Goal: Task Accomplishment & Management: Use online tool/utility

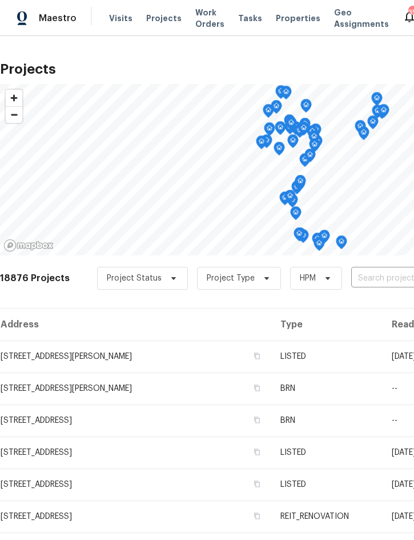
click at [360, 281] on input "text" at bounding box center [416, 279] width 131 height 18
type input "3720 e i"
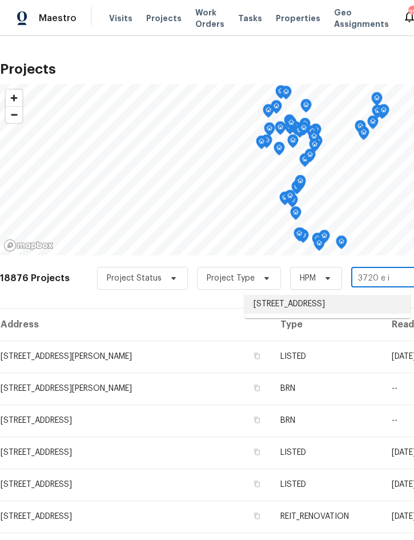
click at [311, 306] on li "[STREET_ADDRESS]" at bounding box center [328, 304] width 166 height 19
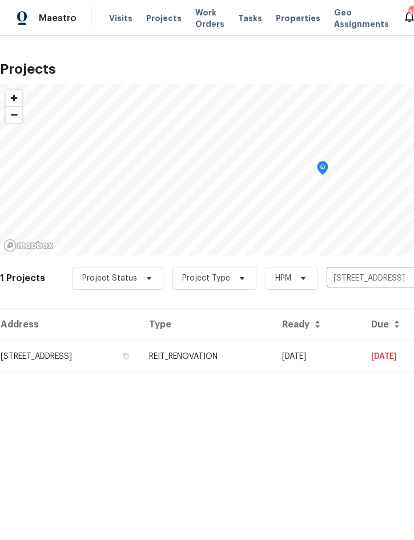
click at [271, 355] on td "REIT_RENOVATION" at bounding box center [206, 357] width 133 height 32
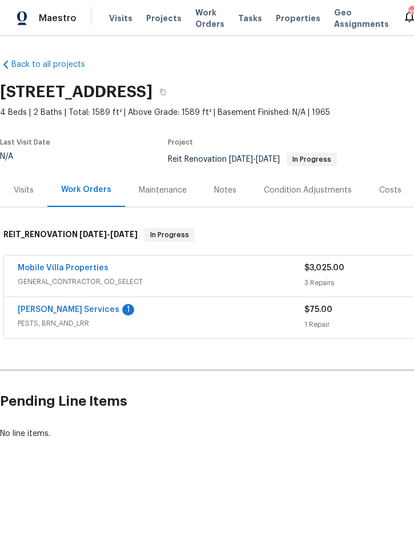
click at [46, 309] on link "[PERSON_NAME] Services" at bounding box center [69, 310] width 102 height 8
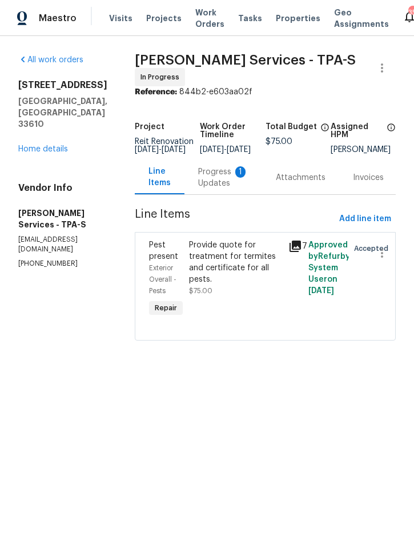
click at [249, 188] on div "Progress Updates 1" at bounding box center [223, 177] width 50 height 23
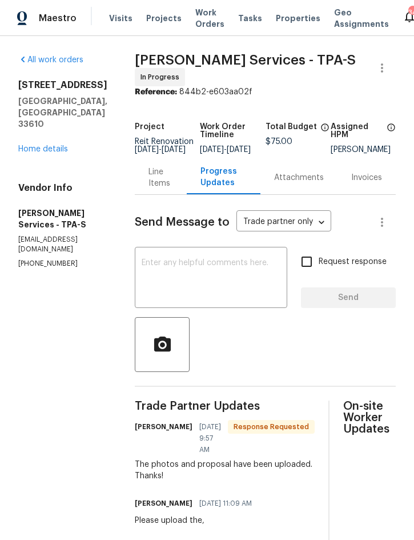
click at [173, 189] on div "Line Items" at bounding box center [161, 177] width 25 height 23
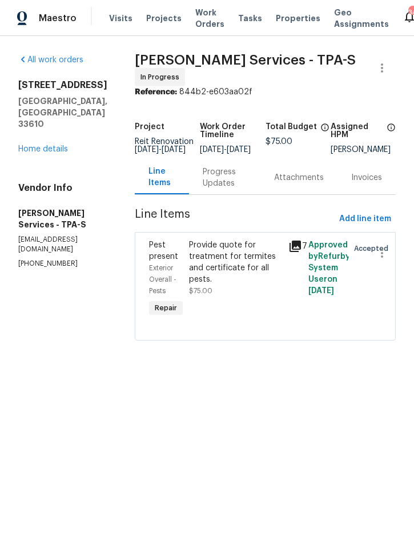
click at [246, 281] on div "Provide quote for treatment for termites and certificate for all pests." at bounding box center [235, 262] width 93 height 46
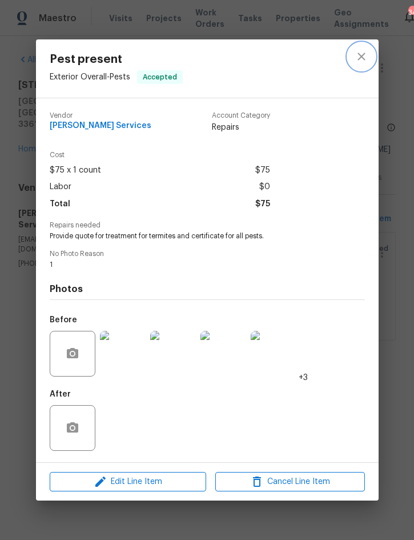
click at [361, 58] on icon "close" at bounding box center [362, 57] width 14 height 14
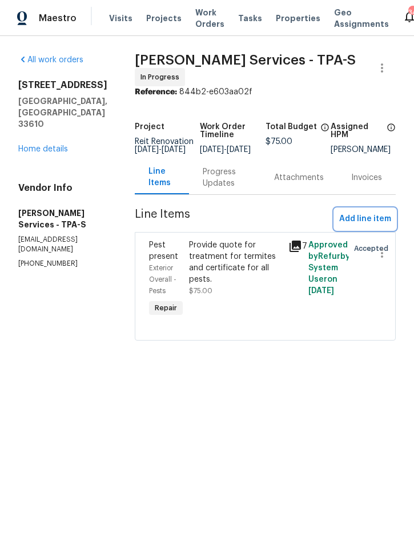
click at [355, 226] on span "Add line item" at bounding box center [365, 219] width 52 height 14
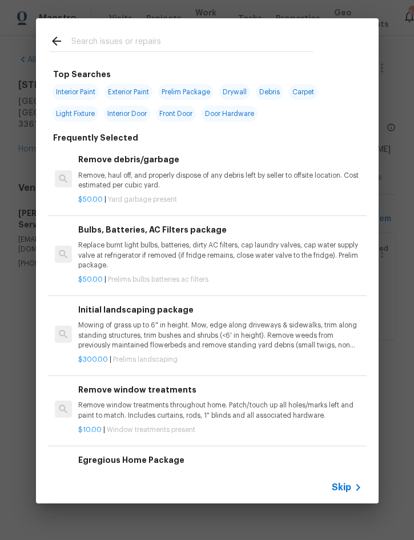
click at [166, 41] on input "text" at bounding box center [192, 42] width 242 height 17
type input "Termi"
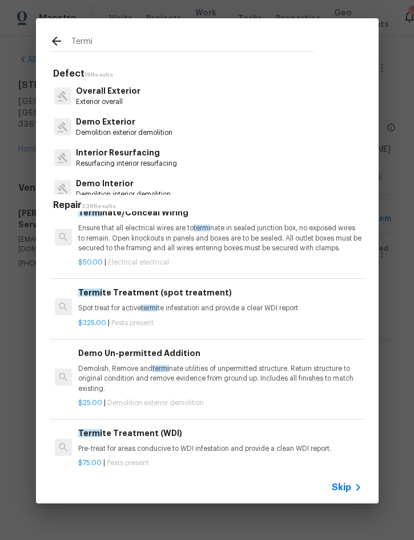
scroll to position [15, 0]
click at [199, 302] on div "Termi te Treatment (spot treatment) Spot treat for active termi te infestation …" at bounding box center [219, 299] width 283 height 27
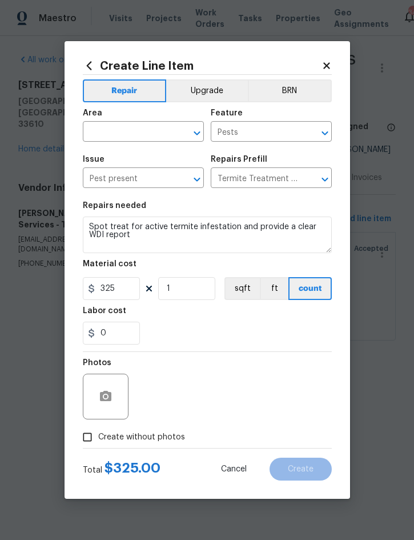
click at [102, 134] on input "text" at bounding box center [127, 133] width 89 height 18
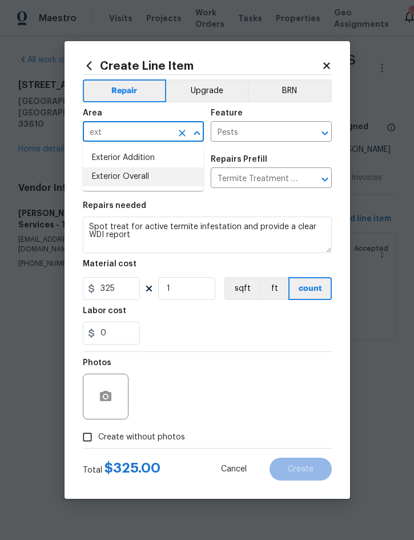
click at [135, 175] on li "Exterior Overall" at bounding box center [143, 176] width 121 height 19
type input "Exterior Overall"
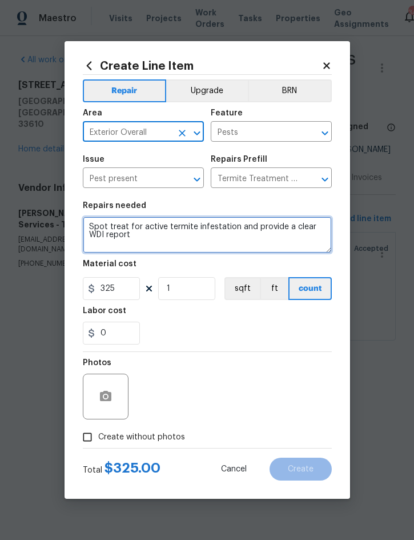
click at [88, 229] on textarea "Spot treat for active termite infestation and provide a clear WDI report" at bounding box center [207, 235] width 249 height 37
click at [93, 221] on textarea "Spot treat for active termite infestation and provide a clear WDI report" at bounding box center [207, 235] width 249 height 37
click at [92, 221] on textarea "Spot treat for active termite infestation and provide a clear WDI report" at bounding box center [207, 235] width 249 height 37
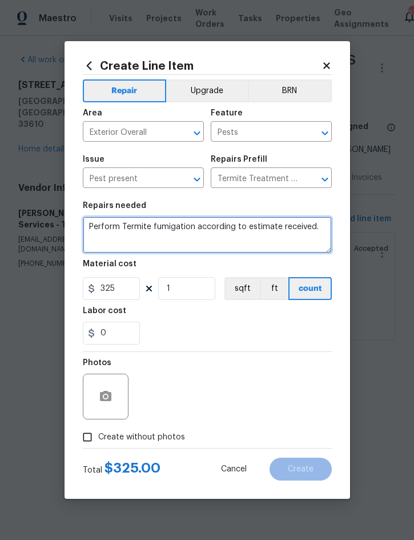
type textarea "Perform Termite fumigation according to estimate received."
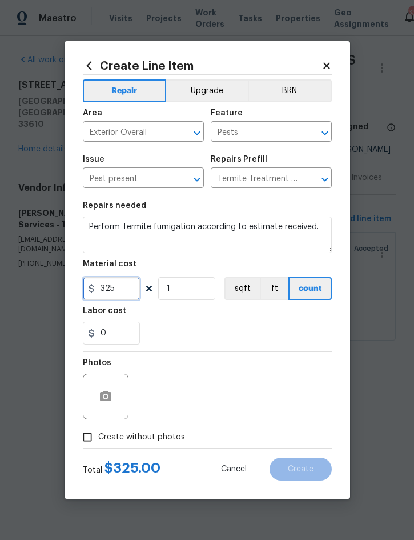
click at [126, 292] on input "325" at bounding box center [111, 288] width 57 height 23
type input "3104"
click at [134, 434] on span "Create without photos" at bounding box center [141, 438] width 87 height 12
click at [98, 434] on input "Create without photos" at bounding box center [88, 437] width 22 height 22
checkbox input "true"
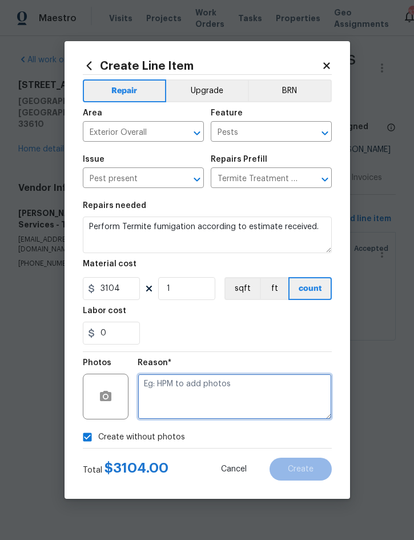
click at [210, 385] on textarea at bounding box center [235, 397] width 194 height 46
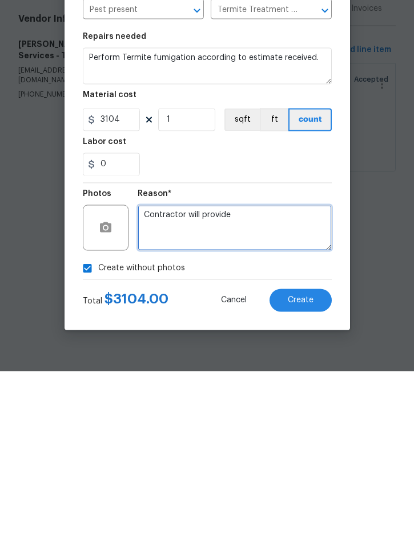
type textarea "Contractor will provide"
click at [302, 465] on span "Create" at bounding box center [301, 469] width 26 height 9
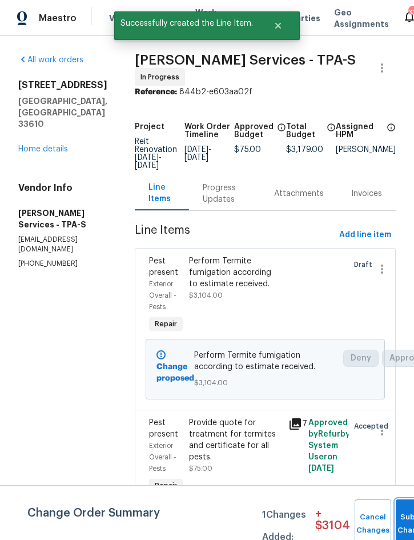
click at [398, 516] on button "Submit Changes" at bounding box center [414, 524] width 37 height 49
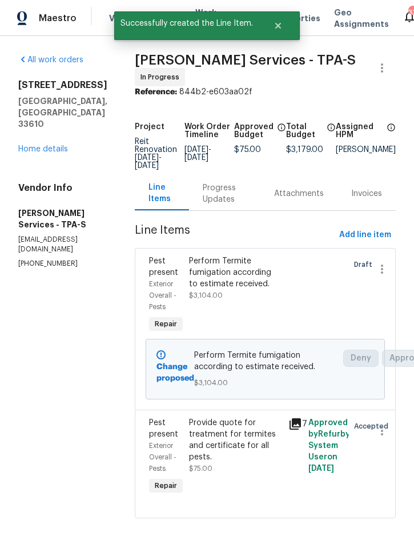
click at [54, 145] on link "Home details" at bounding box center [43, 149] width 50 height 8
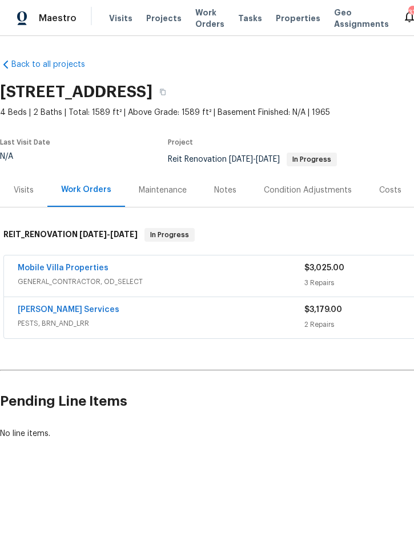
click at [72, 265] on link "Mobile Villa Properties" at bounding box center [63, 268] width 91 height 8
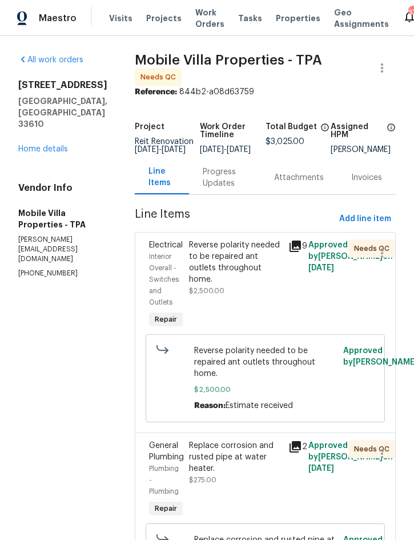
click at [232, 283] on div "Reverse polarity needed to be repaired ant outlets throughout home. $2,500.00" at bounding box center [235, 267] width 93 height 57
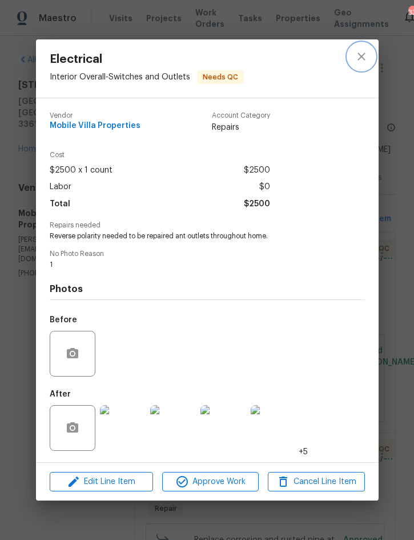
click at [361, 50] on icon "close" at bounding box center [362, 57] width 14 height 14
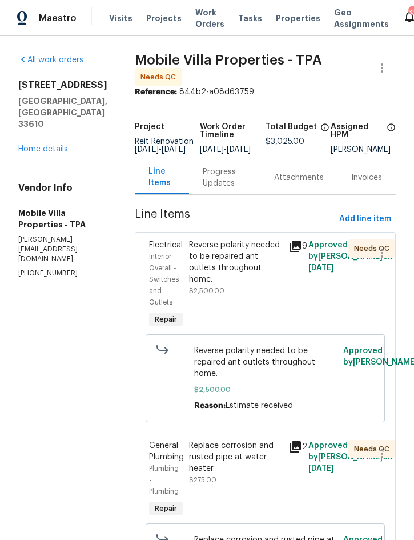
click at [228, 273] on div "Reverse polarity needed to be repaired ant outlets throughout home." at bounding box center [235, 262] width 93 height 46
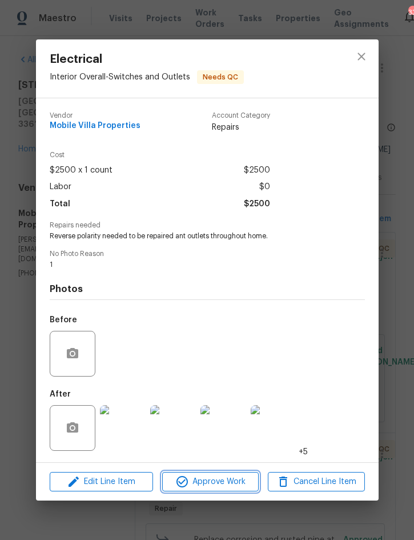
click at [209, 478] on span "Approve Work" at bounding box center [211, 482] width 90 height 14
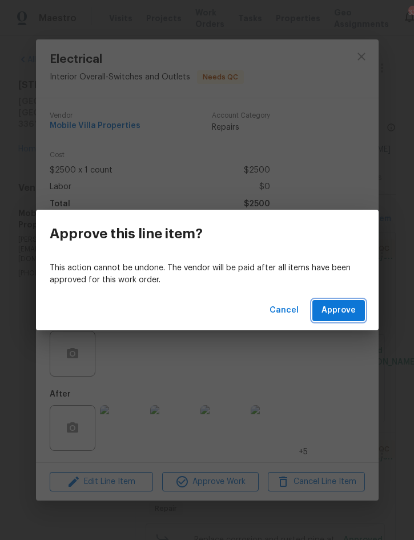
click at [339, 311] on span "Approve" at bounding box center [339, 310] width 34 height 14
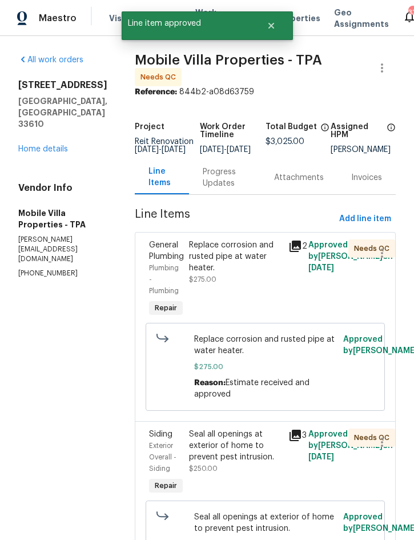
click at [226, 271] on div "Replace corrosion and rusted pipe at water heater." at bounding box center [235, 256] width 93 height 34
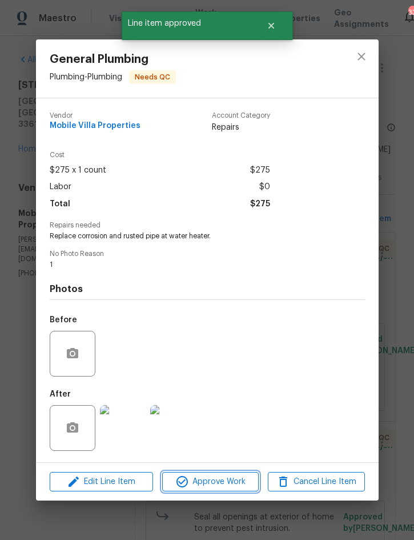
click at [217, 487] on span "Approve Work" at bounding box center [211, 482] width 90 height 14
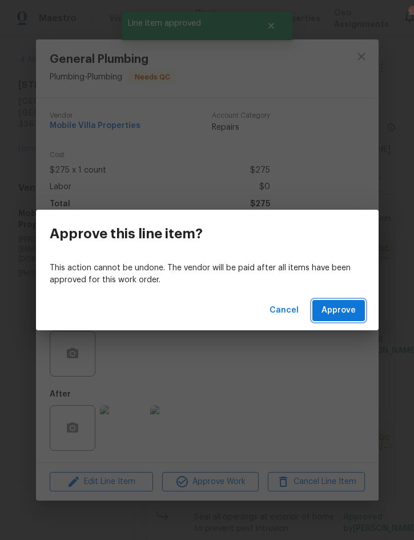
click at [330, 310] on span "Approve" at bounding box center [339, 310] width 34 height 14
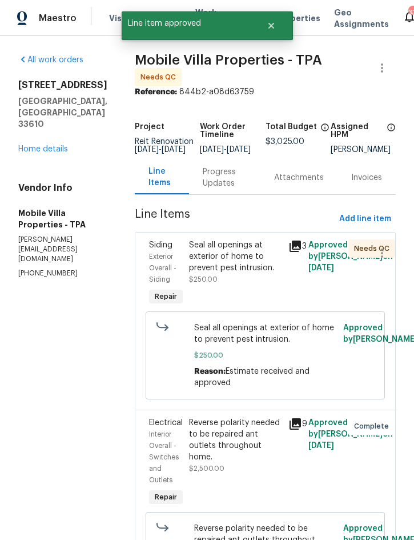
click at [230, 260] on div "Seal all openings at exterior of home to prevent pest intrusion." at bounding box center [235, 256] width 93 height 34
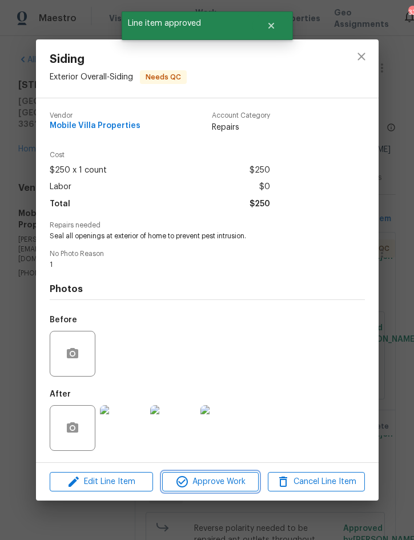
click at [215, 484] on span "Approve Work" at bounding box center [211, 482] width 90 height 14
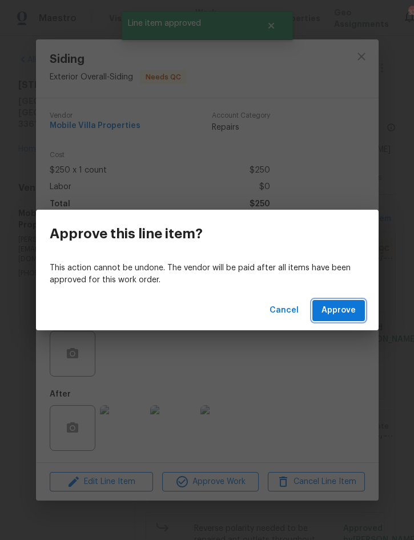
click at [341, 311] on span "Approve" at bounding box center [339, 310] width 34 height 14
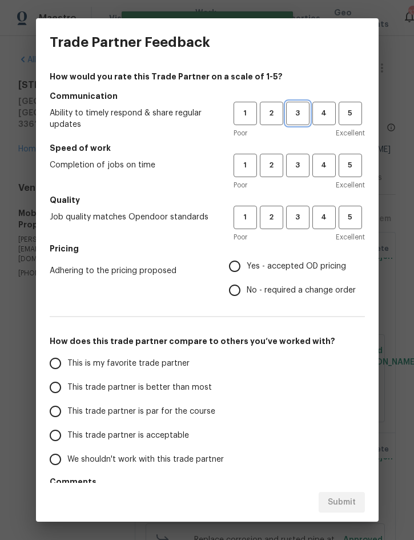
click at [297, 114] on span "3" at bounding box center [297, 113] width 21 height 13
click at [290, 167] on span "3" at bounding box center [297, 165] width 21 height 13
click at [293, 220] on span "3" at bounding box center [297, 217] width 21 height 13
click at [287, 269] on span "Yes - accepted OD pricing" at bounding box center [296, 267] width 99 height 12
click at [247, 269] on input "Yes - accepted OD pricing" at bounding box center [235, 266] width 24 height 24
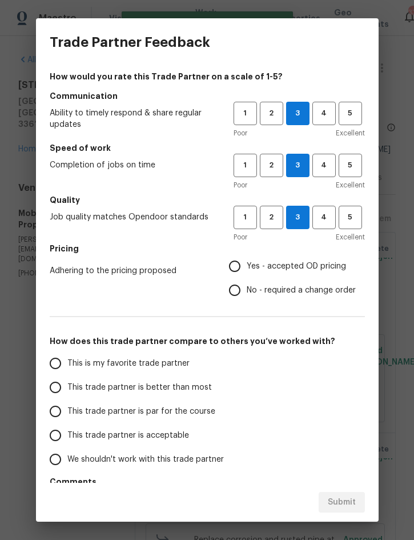
radio input "true"
click at [186, 387] on span "This trade partner is better than most" at bounding box center [139, 388] width 145 height 12
click at [67, 387] on input "This trade partner is better than most" at bounding box center [55, 387] width 24 height 24
click at [337, 503] on span "Submit" at bounding box center [342, 503] width 28 height 14
radio input "true"
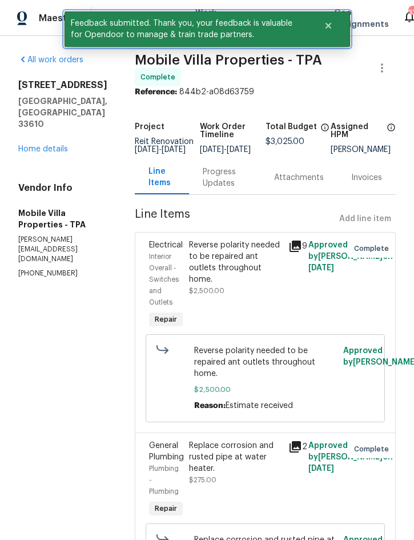
click at [326, 29] on icon "Close" at bounding box center [328, 26] width 6 height 6
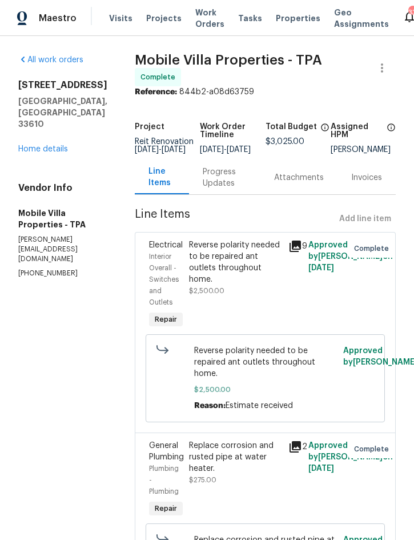
click at [159, 23] on span "Projects" at bounding box center [163, 18] width 35 height 11
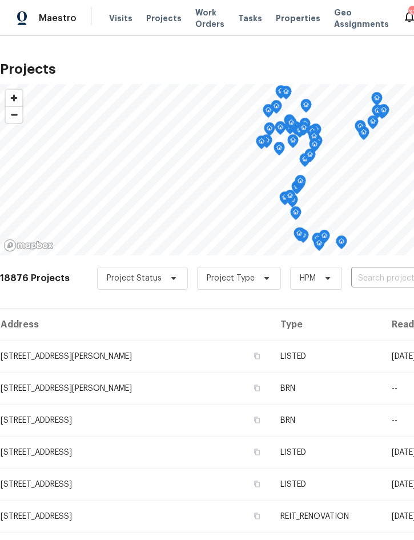
click at [357, 282] on input "text" at bounding box center [416, 279] width 131 height 18
type input "3410 gro"
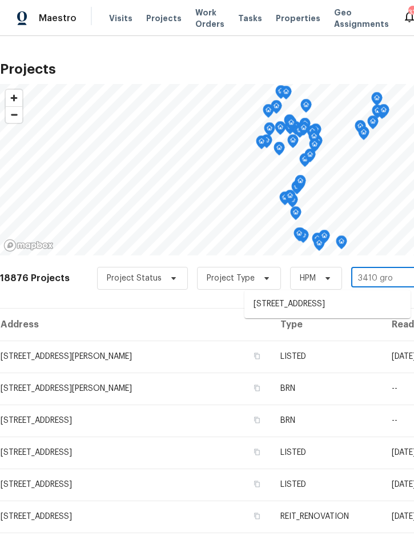
click at [321, 300] on li "[STREET_ADDRESS]" at bounding box center [328, 304] width 166 height 19
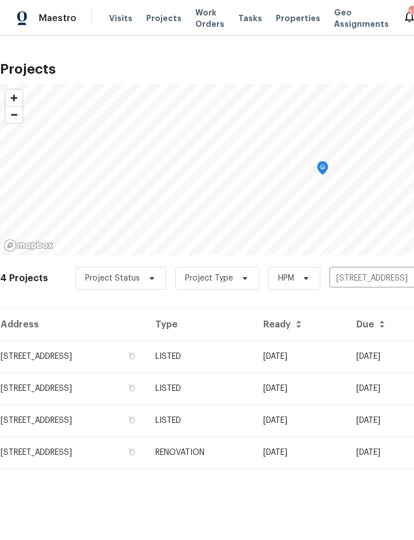
click at [254, 355] on td "LISTED" at bounding box center [200, 357] width 108 height 32
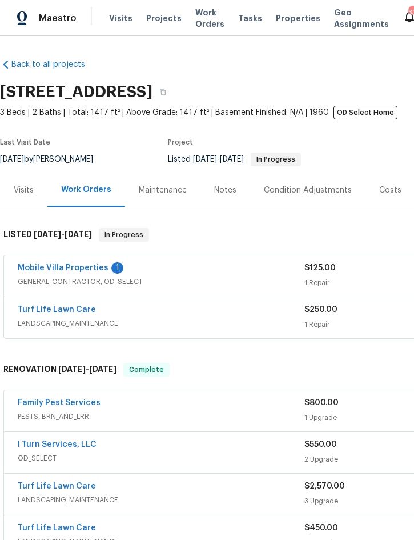
click at [67, 271] on link "Mobile Villa Properties" at bounding box center [63, 268] width 91 height 8
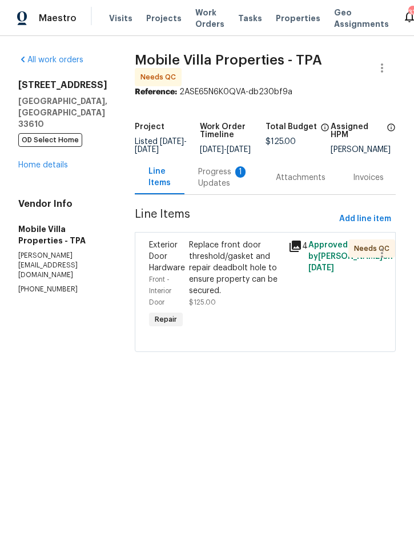
click at [210, 182] on div "Progress Updates 1" at bounding box center [223, 177] width 50 height 23
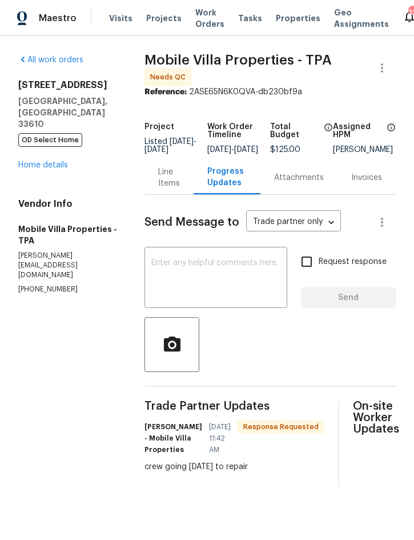
click at [170, 186] on div "Line Items" at bounding box center [169, 177] width 22 height 23
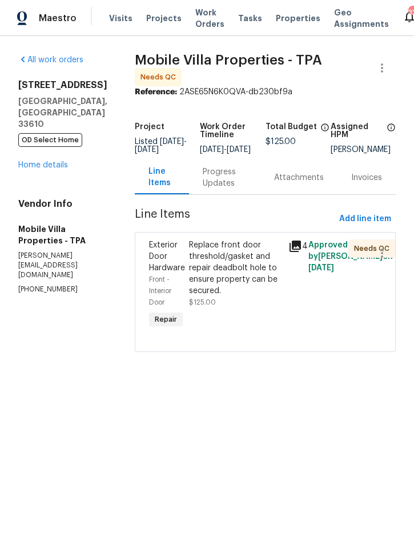
click at [217, 262] on div "Replace front door threshold/gasket and repair deadbolt hole to ensure property…" at bounding box center [235, 267] width 93 height 57
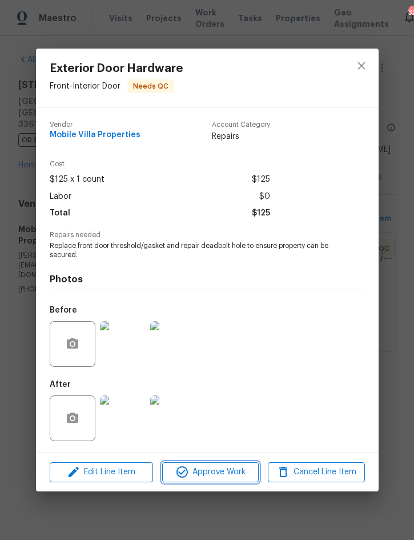
click at [217, 475] on span "Approve Work" at bounding box center [211, 472] width 90 height 14
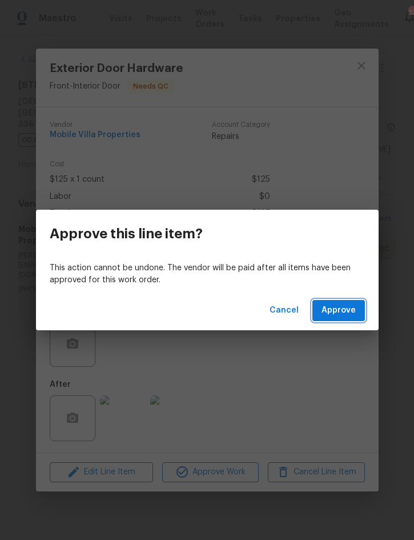
click at [334, 307] on span "Approve" at bounding box center [339, 310] width 34 height 14
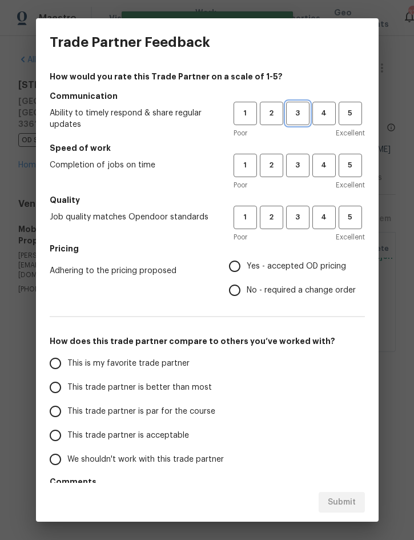
click at [296, 110] on span "3" at bounding box center [297, 113] width 21 height 13
click at [296, 171] on span "3" at bounding box center [297, 165] width 21 height 13
click at [302, 223] on span "3" at bounding box center [297, 217] width 21 height 13
click at [297, 270] on span "Yes - accepted OD pricing" at bounding box center [296, 267] width 99 height 12
click at [247, 270] on input "Yes - accepted OD pricing" at bounding box center [235, 266] width 24 height 24
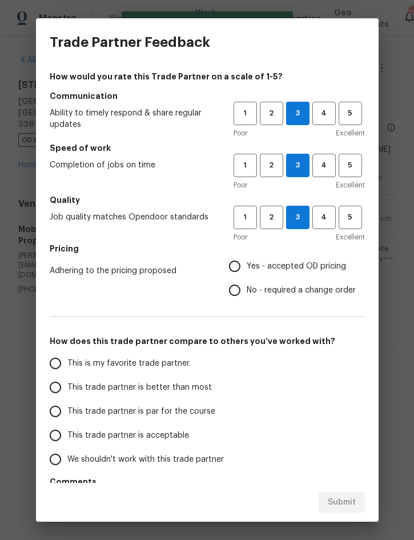
radio input "true"
click at [169, 387] on span "This trade partner is better than most" at bounding box center [139, 388] width 145 height 12
click at [67, 387] on input "This trade partner is better than most" at bounding box center [55, 387] width 24 height 24
click at [334, 500] on span "Submit" at bounding box center [342, 503] width 28 height 14
radio input "true"
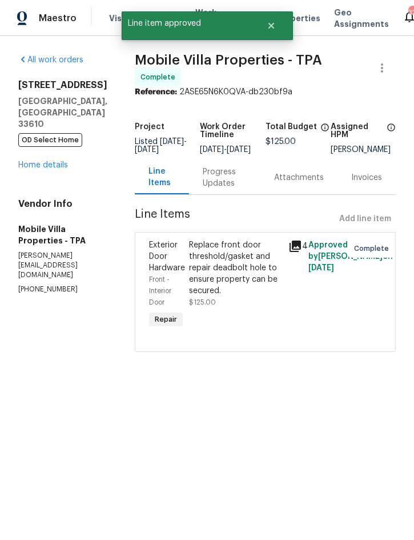
radio input "false"
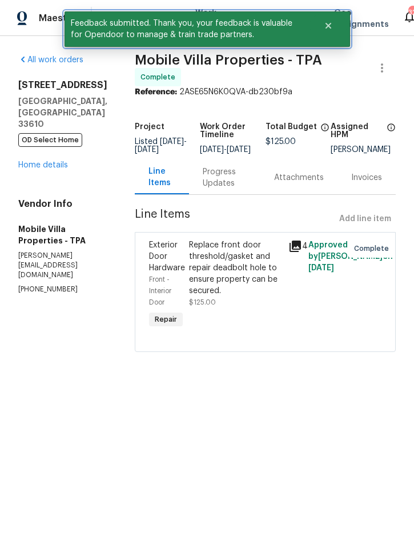
click at [329, 26] on icon "Close" at bounding box center [328, 26] width 6 height 6
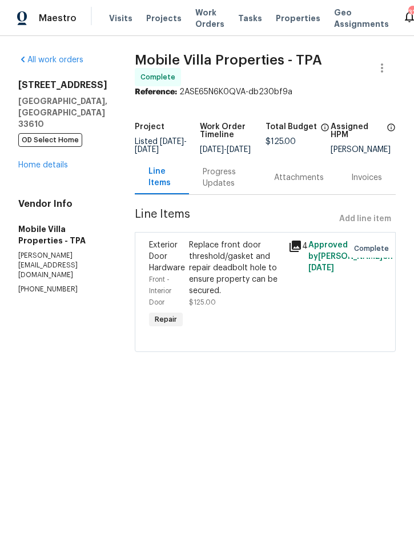
click at [163, 21] on span "Projects" at bounding box center [163, 18] width 35 height 11
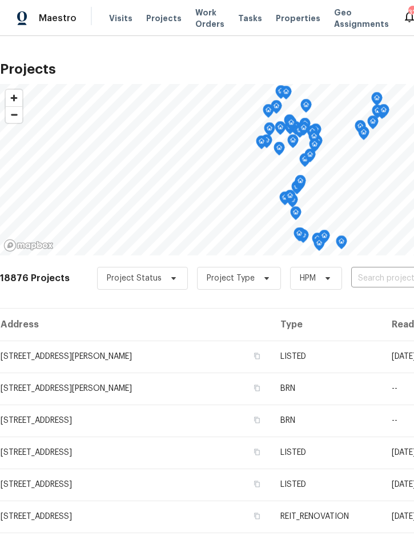
click at [362, 283] on input "text" at bounding box center [416, 279] width 131 height 18
type input "3105 w ch"
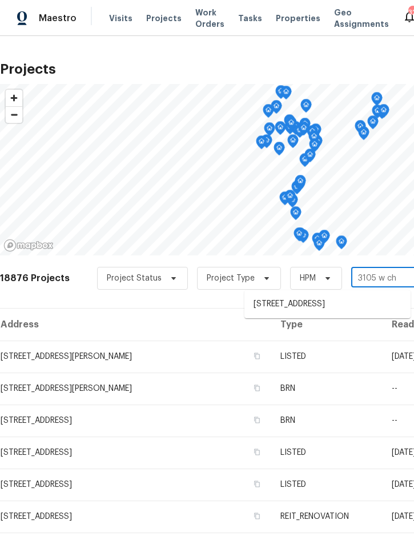
click at [329, 305] on li "[STREET_ADDRESS]" at bounding box center [328, 304] width 166 height 19
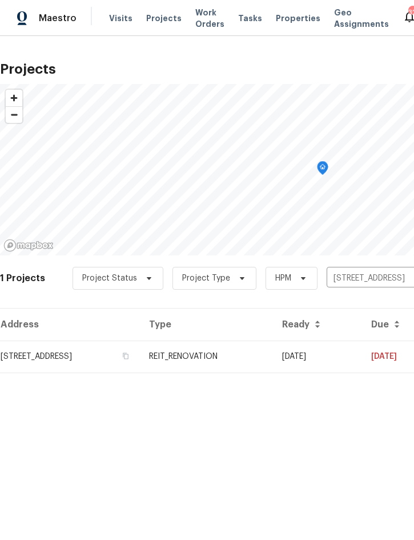
click at [267, 351] on td "REIT_RENOVATION" at bounding box center [206, 357] width 133 height 32
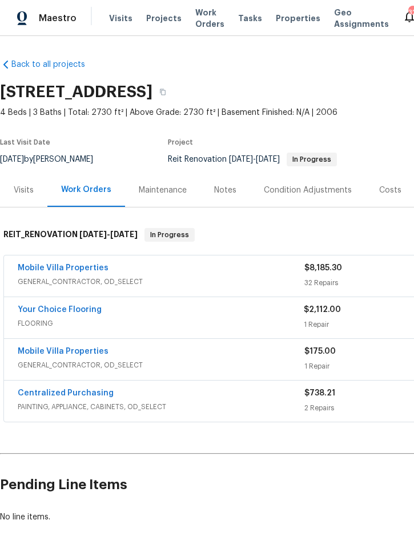
click at [67, 267] on link "Mobile Villa Properties" at bounding box center [63, 268] width 91 height 8
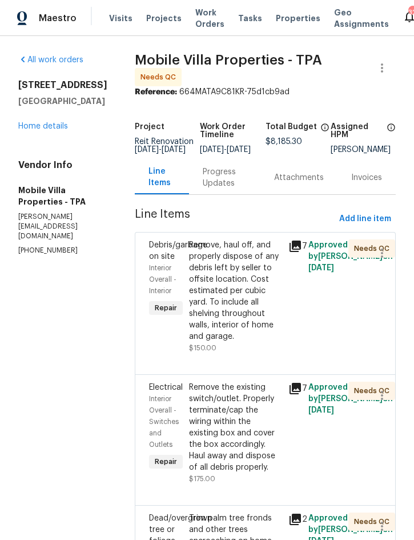
click at [204, 278] on div "Remove, haul off, and properly dispose of any debris left by seller to offsite …" at bounding box center [235, 290] width 93 height 103
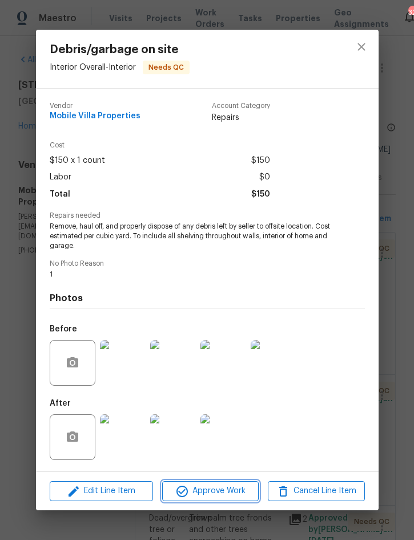
click at [203, 488] on span "Approve Work" at bounding box center [211, 491] width 90 height 14
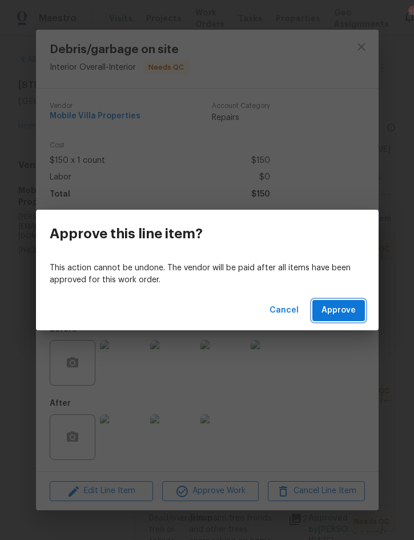
click at [339, 312] on span "Approve" at bounding box center [339, 310] width 34 height 14
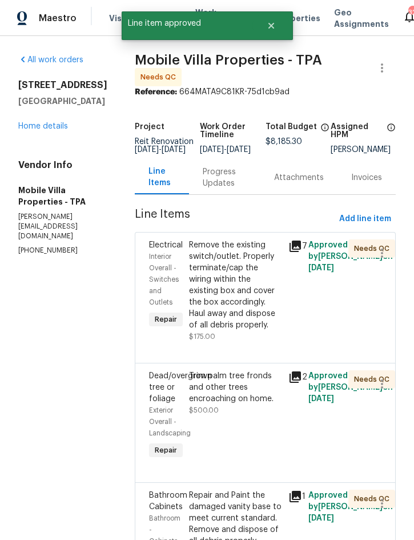
click at [189, 293] on div "Remove the existing switch/outlet. Properly terminate/cap the wiring within the…" at bounding box center [235, 284] width 93 height 91
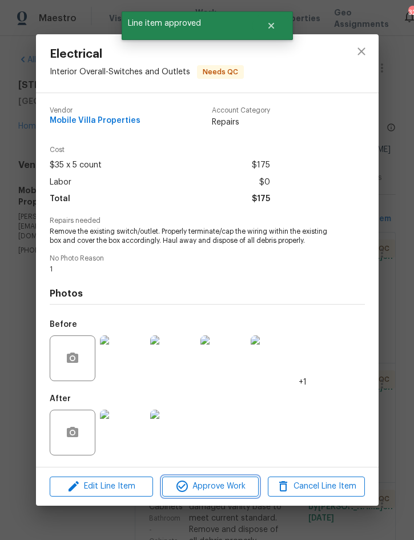
click at [203, 485] on span "Approve Work" at bounding box center [211, 487] width 90 height 14
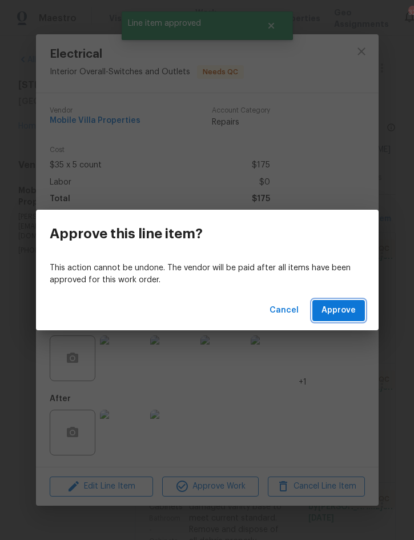
click at [340, 309] on span "Approve" at bounding box center [339, 310] width 34 height 14
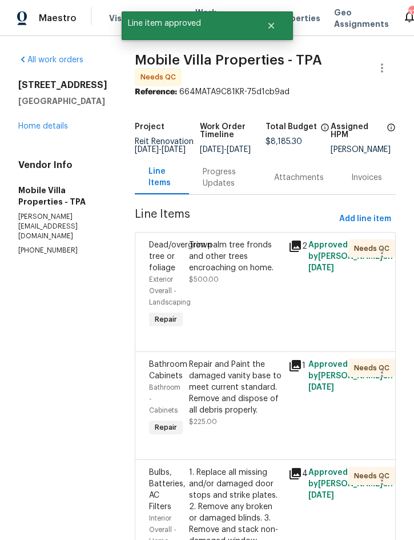
click at [189, 279] on span "$500.00" at bounding box center [204, 279] width 30 height 7
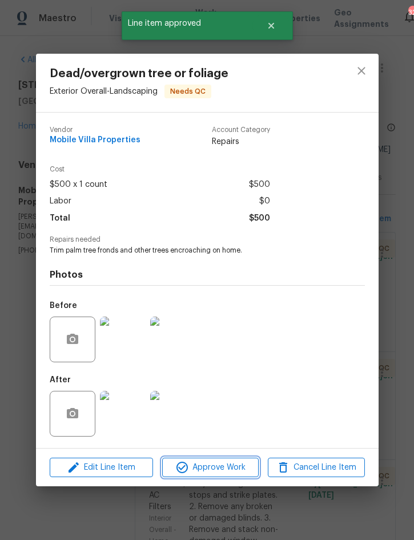
click at [209, 468] on span "Approve Work" at bounding box center [211, 468] width 90 height 14
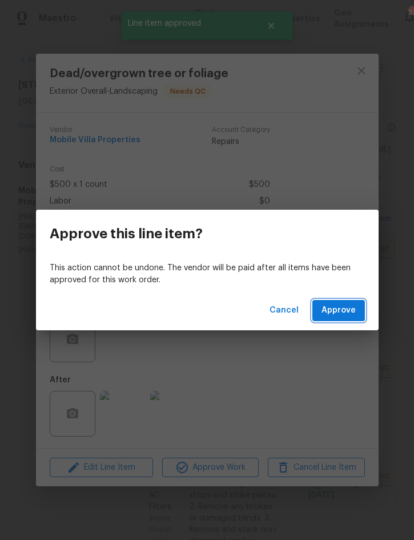
click at [331, 319] on button "Approve" at bounding box center [339, 310] width 53 height 21
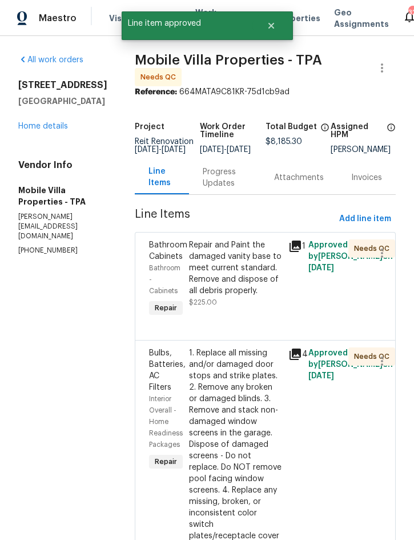
click at [189, 274] on div "Repair and Paint the damaged vanity base to meet current standard. Remove and d…" at bounding box center [235, 267] width 93 height 57
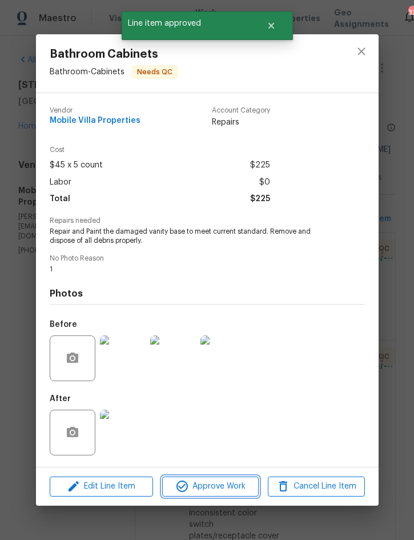
click at [213, 483] on span "Approve Work" at bounding box center [211, 487] width 90 height 14
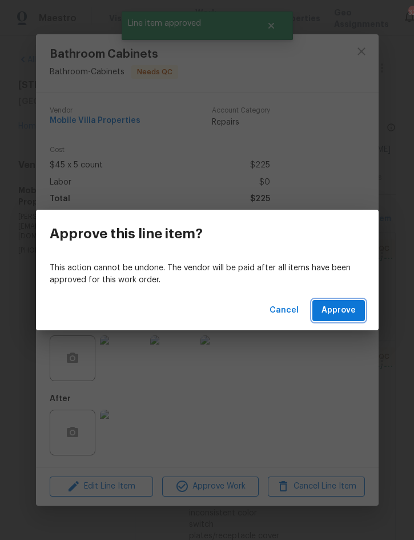
click at [346, 314] on span "Approve" at bounding box center [339, 310] width 34 height 14
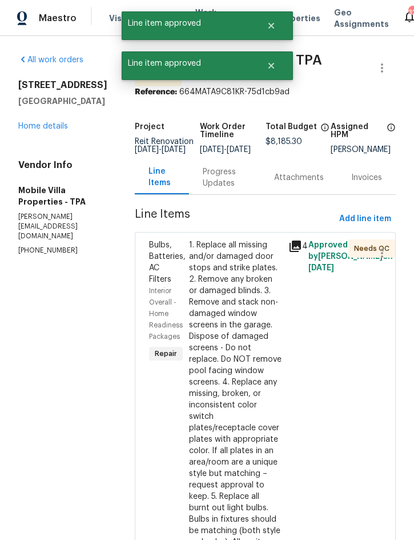
click at [203, 313] on div "1. Replace all missing and/or damaged door stops and strike plates. 2. Remove a…" at bounding box center [235, 490] width 93 height 503
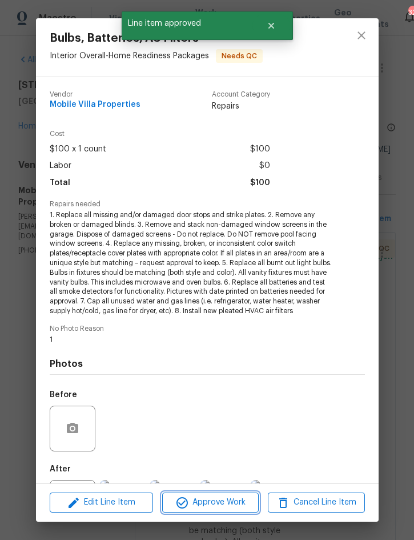
click at [223, 499] on span "Approve Work" at bounding box center [211, 503] width 90 height 14
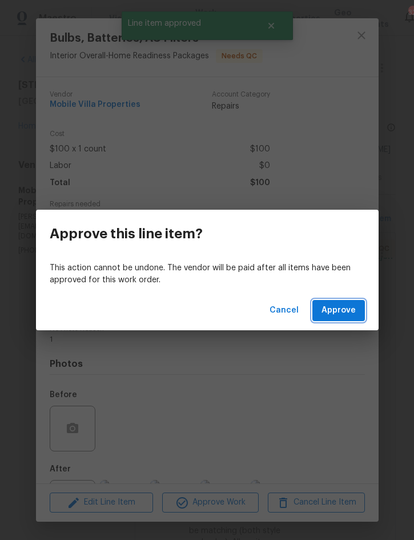
click at [345, 309] on span "Approve" at bounding box center [339, 310] width 34 height 14
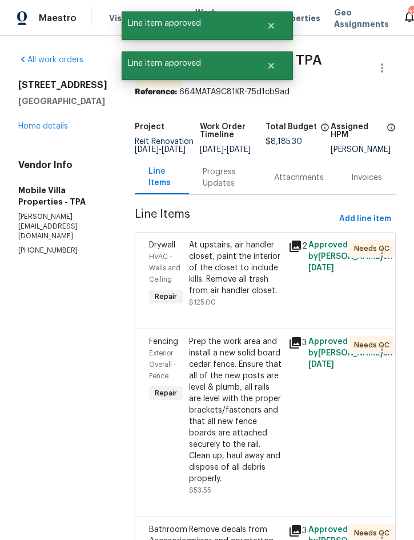
click at [215, 266] on div "At upstairs, air handler closet, paint the interior of the closet to include ki…" at bounding box center [235, 267] width 93 height 57
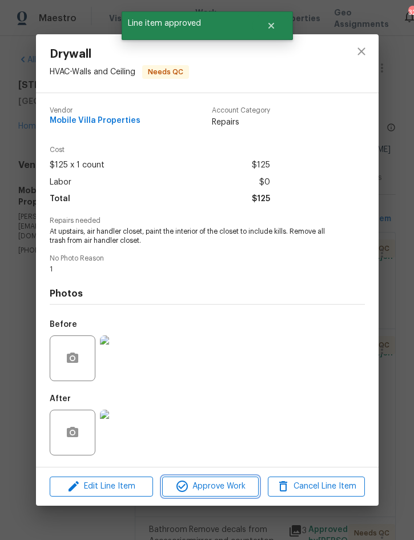
click at [217, 485] on span "Approve Work" at bounding box center [211, 487] width 90 height 14
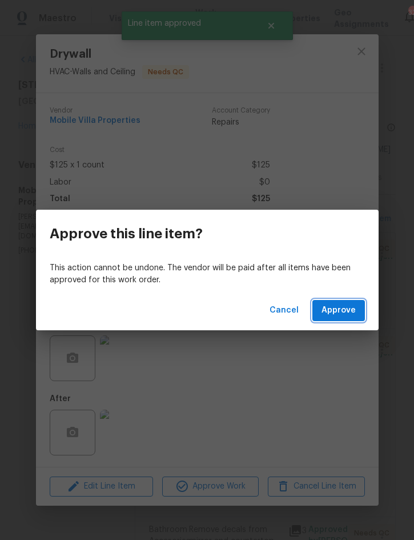
click at [344, 310] on span "Approve" at bounding box center [339, 310] width 34 height 14
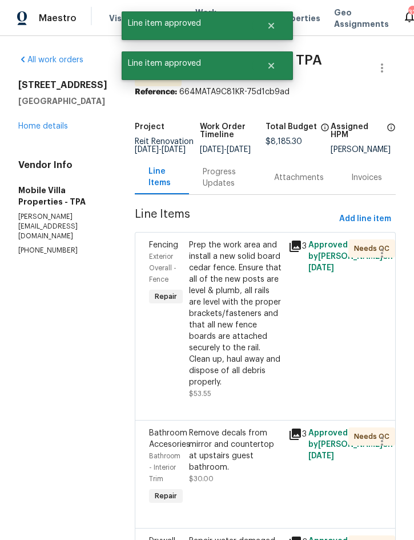
click at [202, 286] on div "Prep the work area and install a new solid board cedar fence. Ensure that all o…" at bounding box center [235, 313] width 93 height 149
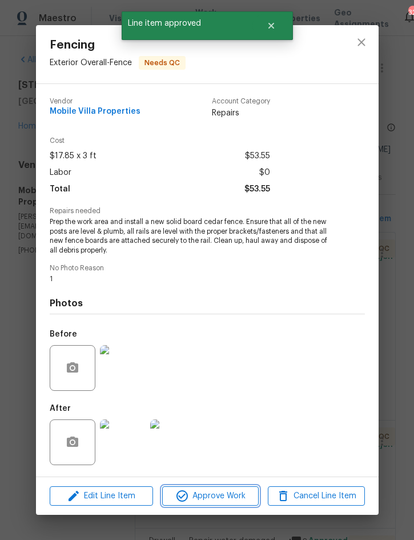
click at [219, 492] on span "Approve Work" at bounding box center [211, 496] width 90 height 14
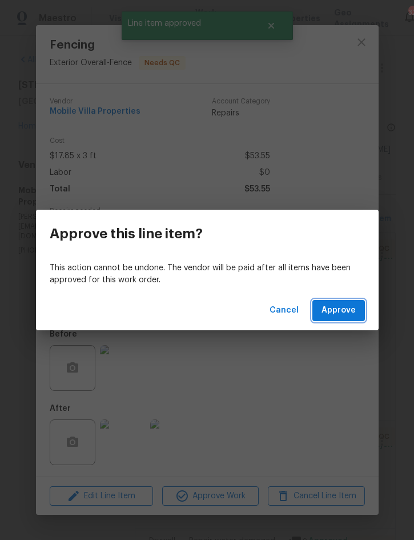
click at [344, 310] on span "Approve" at bounding box center [339, 310] width 34 height 14
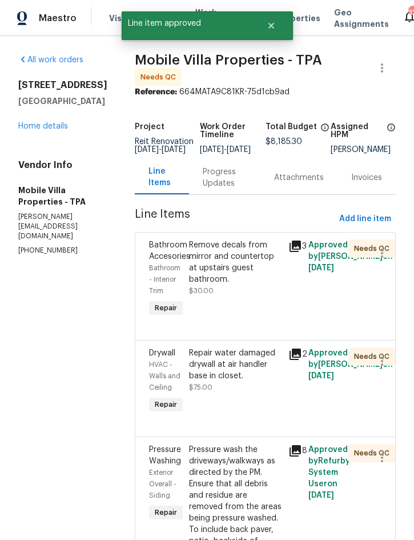
click at [205, 274] on div "Remove decals from mirror and countertop at upstairs guest bathroom." at bounding box center [235, 262] width 93 height 46
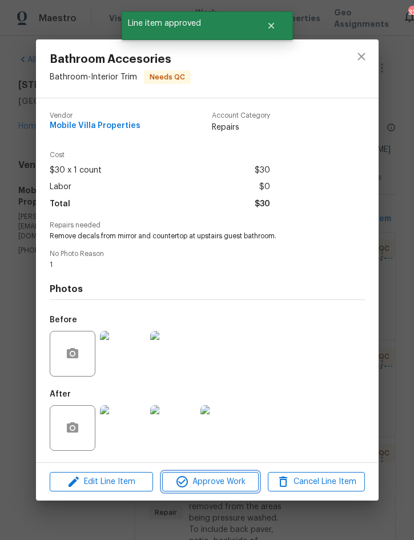
click at [209, 484] on span "Approve Work" at bounding box center [211, 482] width 90 height 14
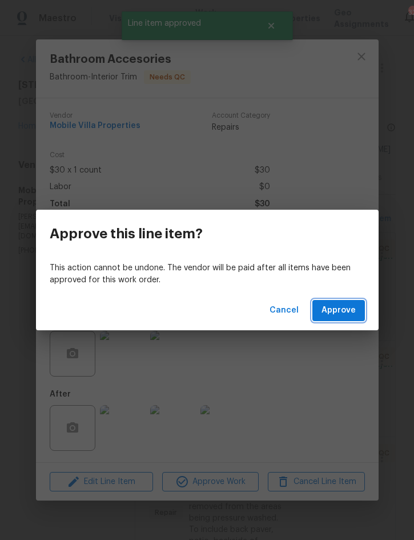
click at [340, 312] on span "Approve" at bounding box center [339, 310] width 34 height 14
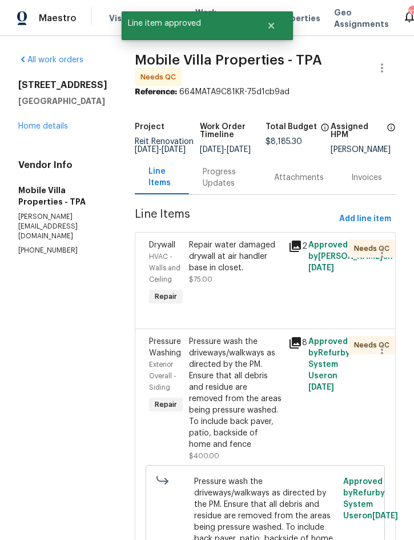
click at [212, 261] on div "Repair water damaged drywall at air handler base in closet." at bounding box center [235, 256] width 93 height 34
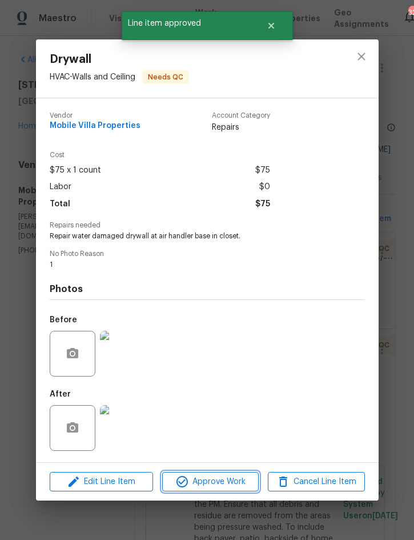
click at [215, 483] on span "Approve Work" at bounding box center [211, 482] width 90 height 14
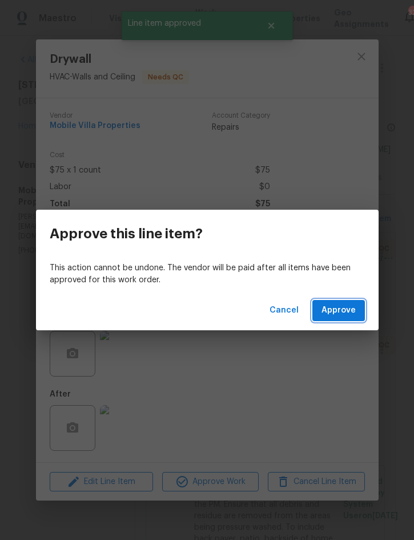
click at [339, 310] on span "Approve" at bounding box center [339, 310] width 34 height 14
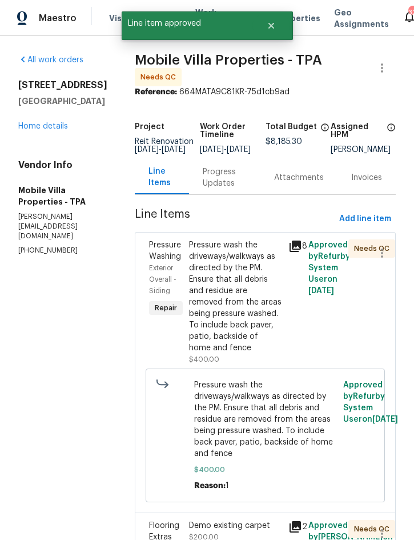
click at [209, 268] on div "Pressure wash the driveways/walkways as directed by the PM. Ensure that all deb…" at bounding box center [235, 296] width 93 height 114
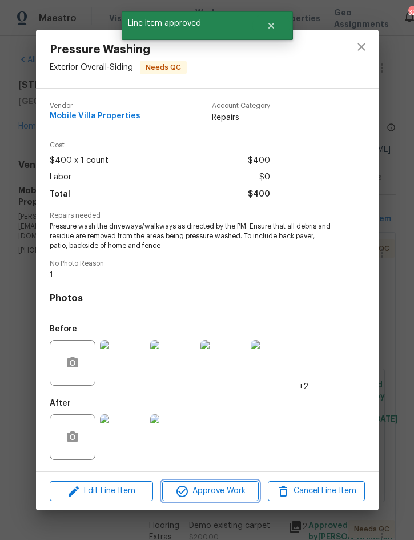
click at [215, 488] on span "Approve Work" at bounding box center [211, 491] width 90 height 14
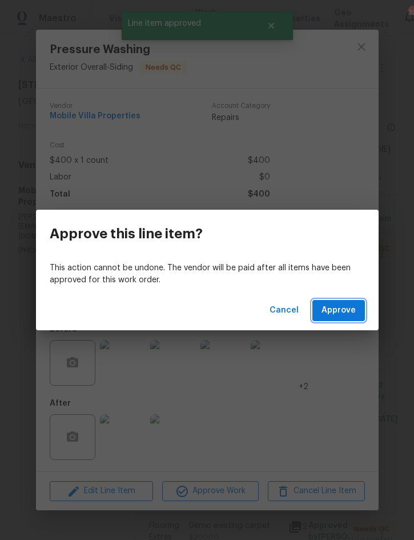
click at [339, 308] on span "Approve" at bounding box center [339, 310] width 34 height 14
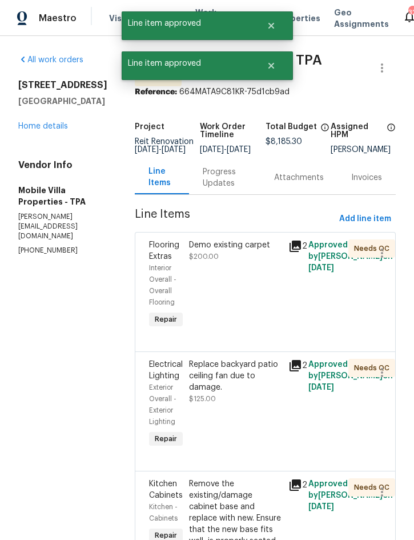
click at [202, 278] on div "Demo existing carpet $200.00" at bounding box center [236, 285] width 100 height 98
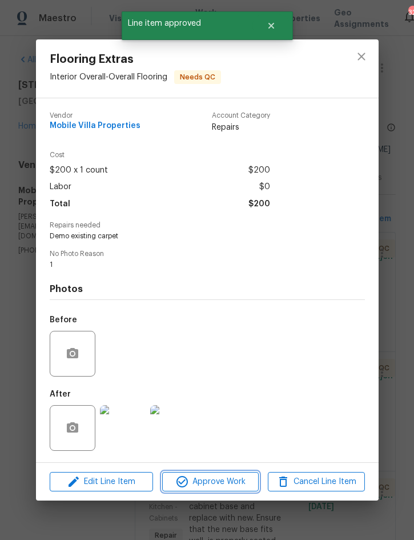
click at [215, 483] on span "Approve Work" at bounding box center [211, 482] width 90 height 14
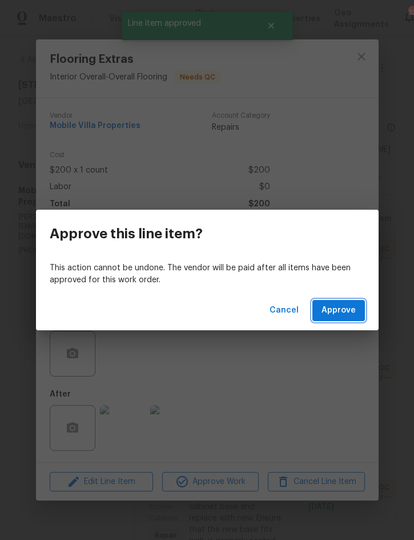
click at [337, 316] on span "Approve" at bounding box center [339, 310] width 34 height 14
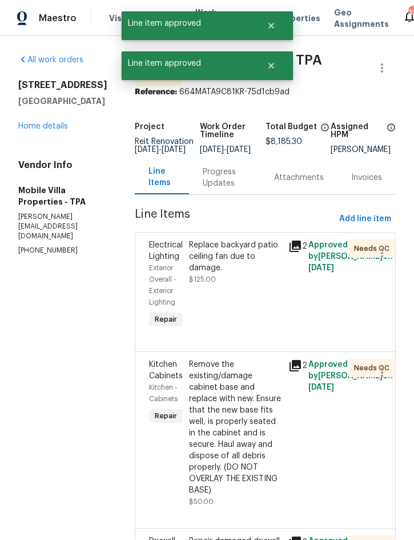
click at [209, 285] on div "Replace backyard patio ceiling fan due to damage. $125.00" at bounding box center [236, 285] width 100 height 98
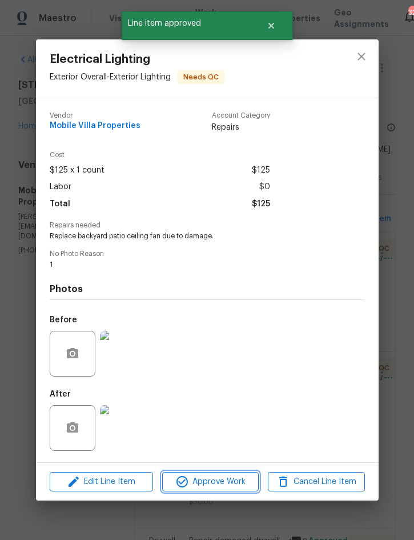
click at [216, 483] on span "Approve Work" at bounding box center [211, 482] width 90 height 14
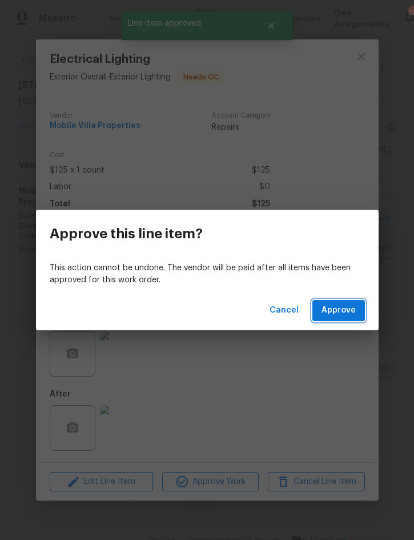
click at [333, 306] on span "Approve" at bounding box center [339, 310] width 34 height 14
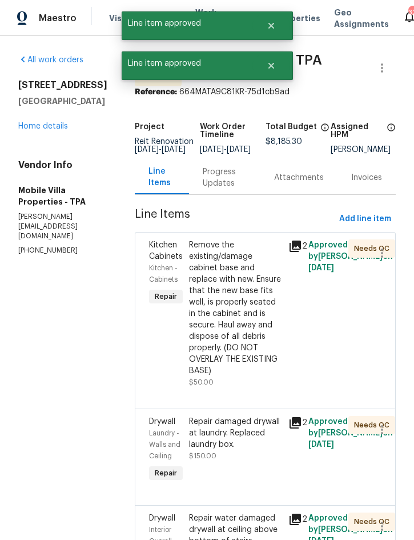
click at [213, 289] on div "Remove the existing/damage cabinet base and replace with new. Ensure that the n…" at bounding box center [235, 307] width 93 height 137
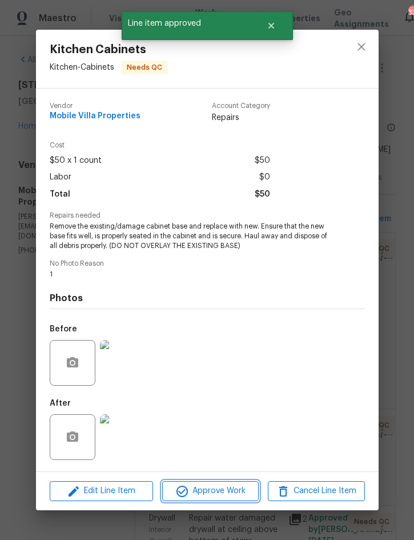
click at [210, 487] on span "Approve Work" at bounding box center [211, 491] width 90 height 14
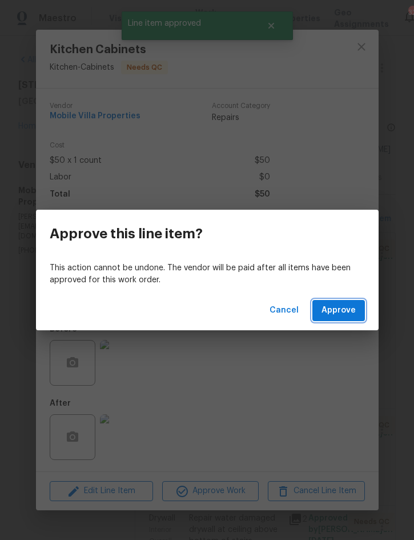
click at [337, 316] on span "Approve" at bounding box center [339, 310] width 34 height 14
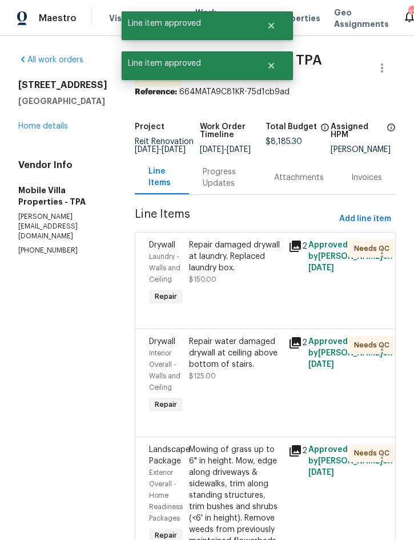
click at [221, 266] on div "Repair damaged drywall at laundry. Replaced laundry box." at bounding box center [235, 256] width 93 height 34
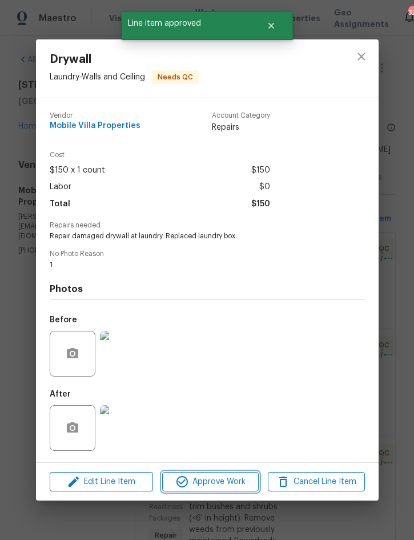
click at [214, 482] on span "Approve Work" at bounding box center [211, 482] width 90 height 14
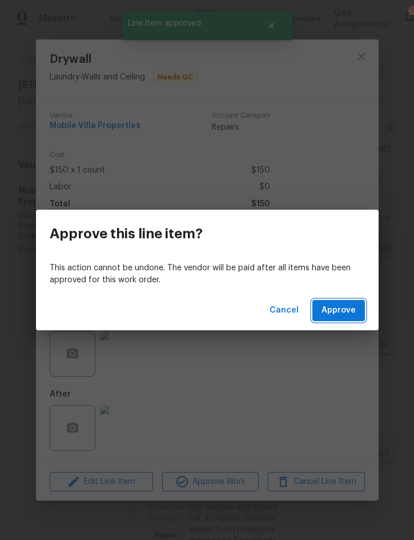
click at [341, 310] on span "Approve" at bounding box center [339, 310] width 34 height 14
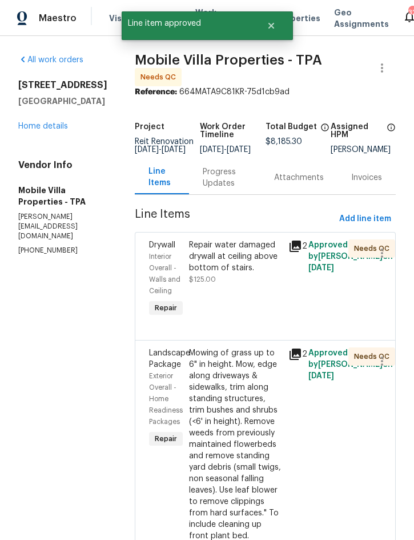
click at [211, 259] on div "Repair water damaged drywall at ceiling above bottom of stairs." at bounding box center [235, 256] width 93 height 34
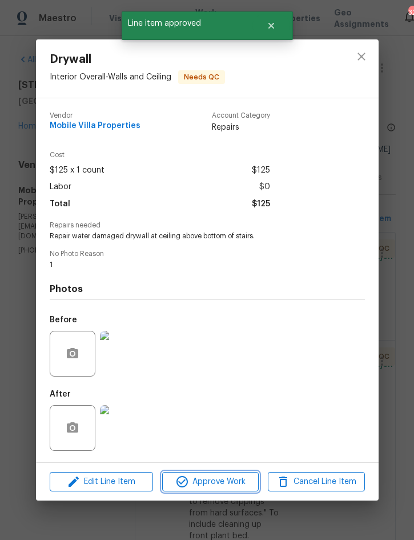
click at [215, 484] on span "Approve Work" at bounding box center [211, 482] width 90 height 14
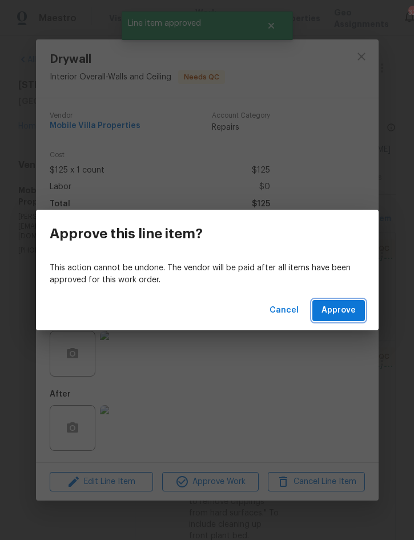
click at [342, 308] on span "Approve" at bounding box center [339, 310] width 34 height 14
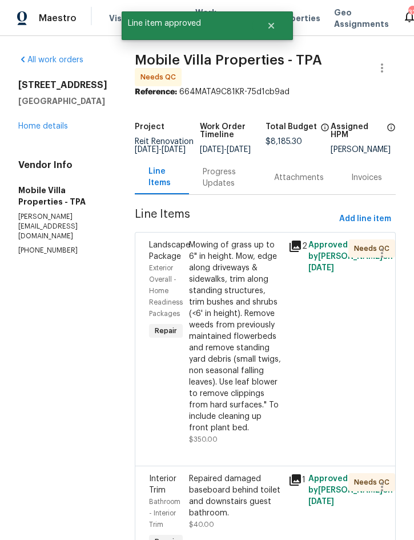
click at [205, 294] on div "Mowing of grass up to 6" in height. Mow, edge along driveways & sidewalks, trim…" at bounding box center [235, 336] width 93 height 194
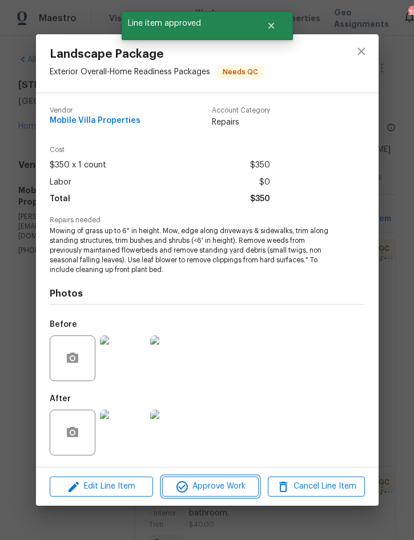
click at [221, 485] on span "Approve Work" at bounding box center [211, 487] width 90 height 14
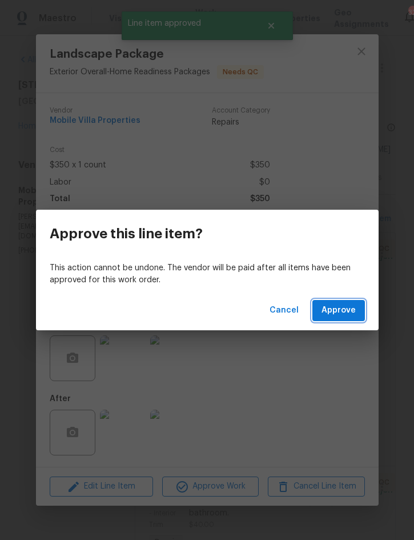
click at [341, 310] on span "Approve" at bounding box center [339, 310] width 34 height 14
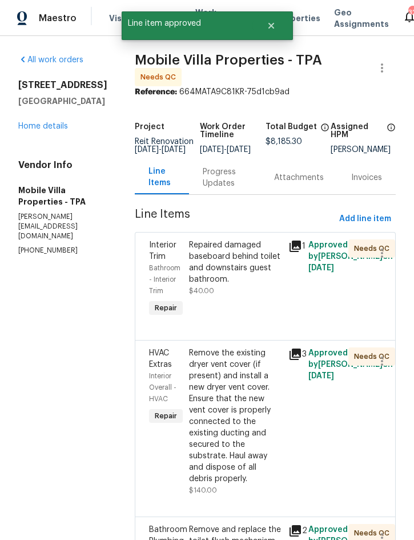
click at [204, 269] on div "Repaired damaged baseboard behind toilet and downstairs guest bathroom." at bounding box center [235, 262] width 93 height 46
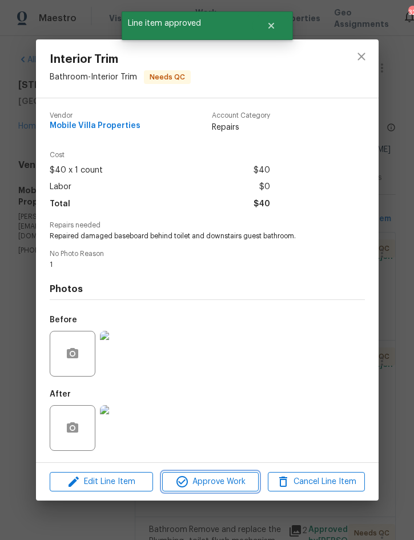
click at [214, 484] on span "Approve Work" at bounding box center [211, 482] width 90 height 14
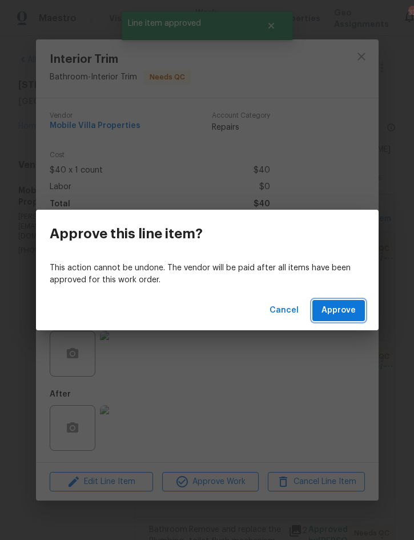
click at [339, 307] on span "Approve" at bounding box center [339, 310] width 34 height 14
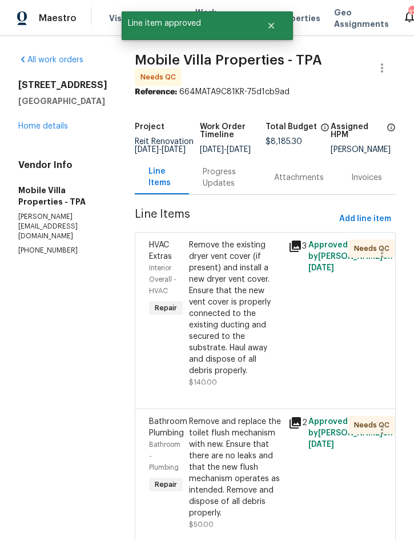
click at [201, 283] on div "Remove the existing dryer vent cover (if present) and install a new dryer vent …" at bounding box center [235, 307] width 93 height 137
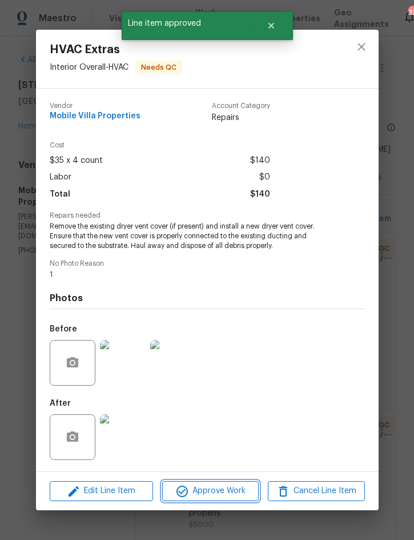
click at [220, 489] on span "Approve Work" at bounding box center [211, 491] width 90 height 14
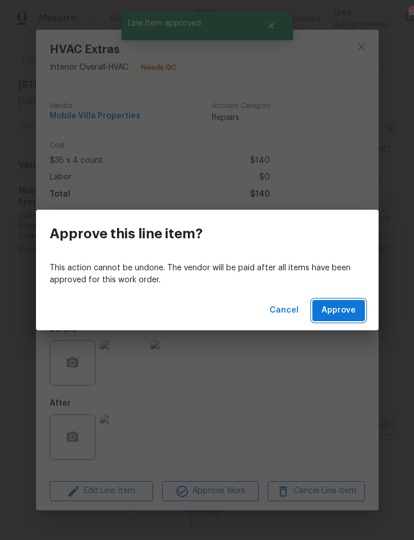
click at [340, 314] on span "Approve" at bounding box center [339, 310] width 34 height 14
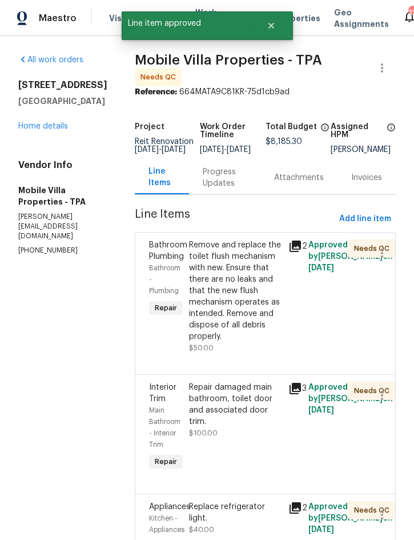
click at [214, 267] on div "Remove and replace the toilet flush mechanism with new. Ensure that there are n…" at bounding box center [235, 290] width 93 height 103
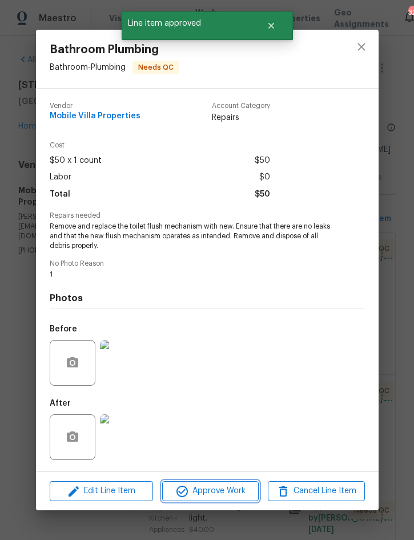
click at [218, 490] on span "Approve Work" at bounding box center [211, 491] width 90 height 14
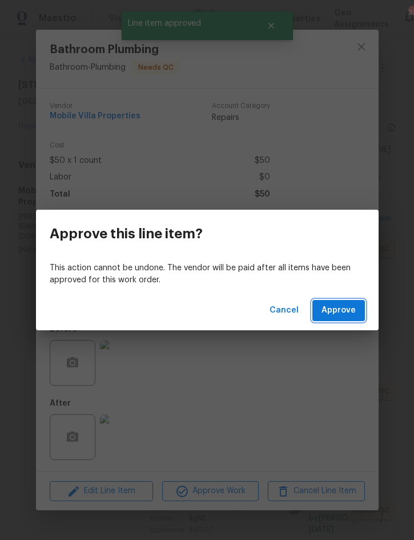
click at [337, 304] on span "Approve" at bounding box center [339, 310] width 34 height 14
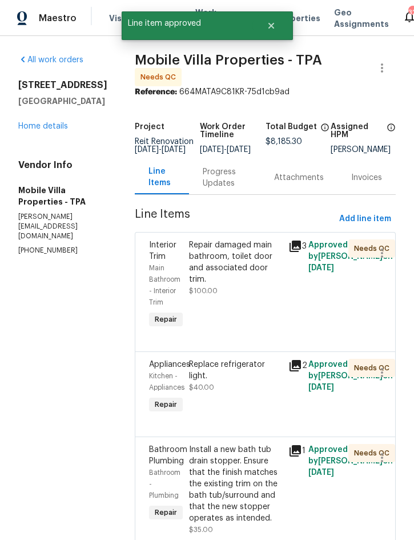
click at [224, 265] on div "Repair damaged main bathroom, toilet door and associated door trim." at bounding box center [235, 262] width 93 height 46
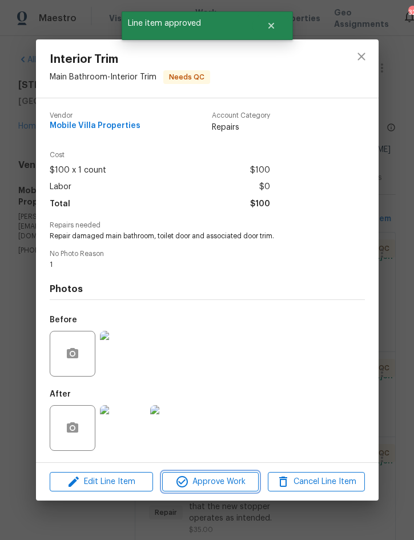
click at [209, 485] on span "Approve Work" at bounding box center [211, 482] width 90 height 14
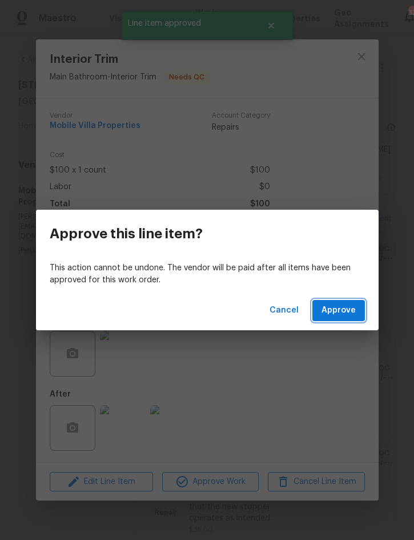
click at [341, 305] on span "Approve" at bounding box center [339, 310] width 34 height 14
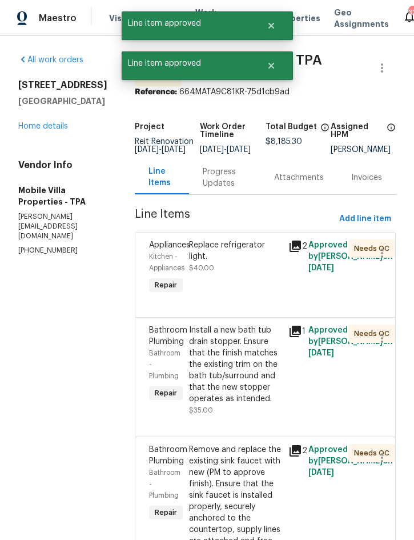
click at [214, 258] on div "Replace refrigerator light. $40.00" at bounding box center [235, 256] width 93 height 34
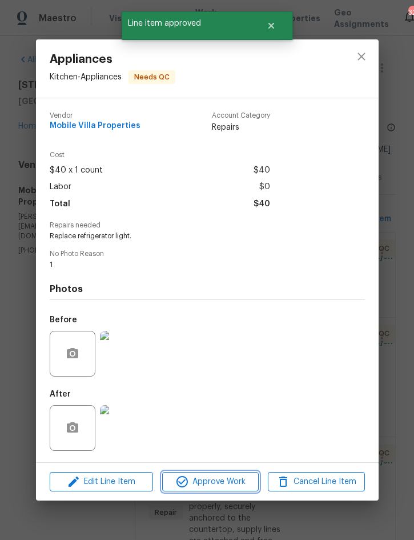
click at [207, 481] on span "Approve Work" at bounding box center [211, 482] width 90 height 14
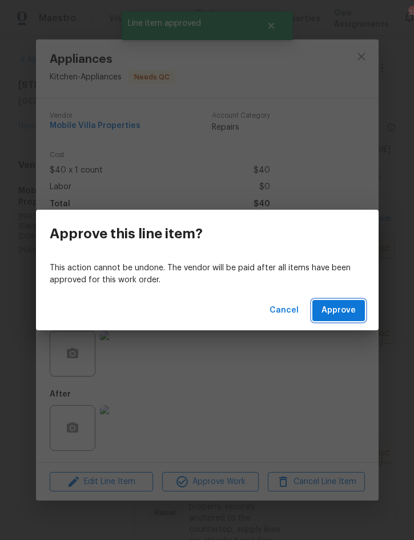
click at [340, 314] on span "Approve" at bounding box center [339, 310] width 34 height 14
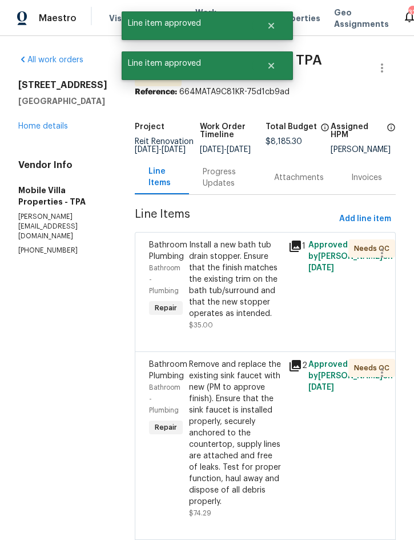
click at [201, 282] on div "Install a new bath tub drain stopper. Ensure that the finish matches the existi…" at bounding box center [235, 279] width 93 height 80
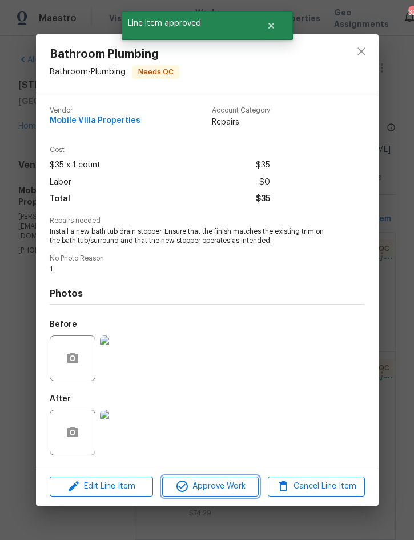
click at [217, 489] on span "Approve Work" at bounding box center [211, 487] width 90 height 14
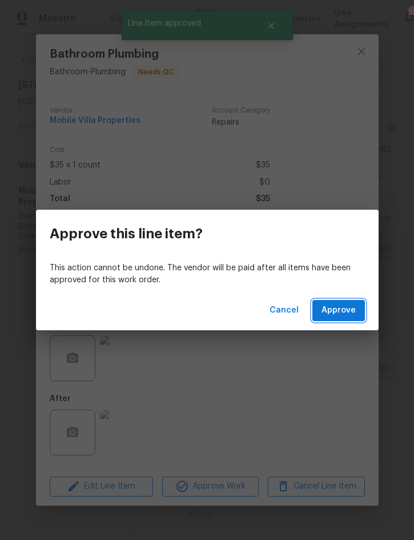
click at [344, 314] on span "Approve" at bounding box center [339, 310] width 34 height 14
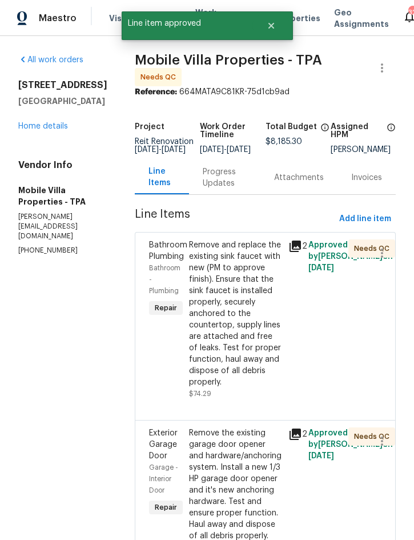
click at [219, 289] on div "Remove and replace the existing sink faucet with new (PM to approve finish). En…" at bounding box center [235, 313] width 93 height 149
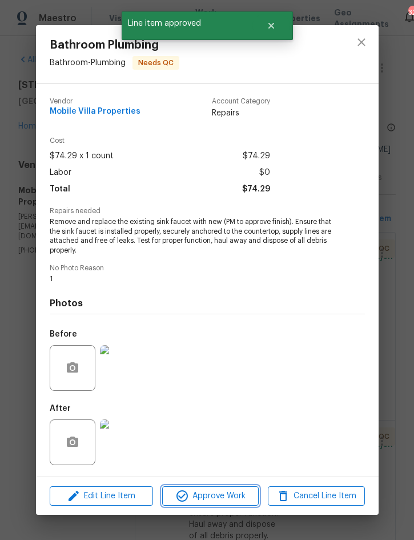
click at [208, 501] on span "Approve Work" at bounding box center [211, 496] width 90 height 14
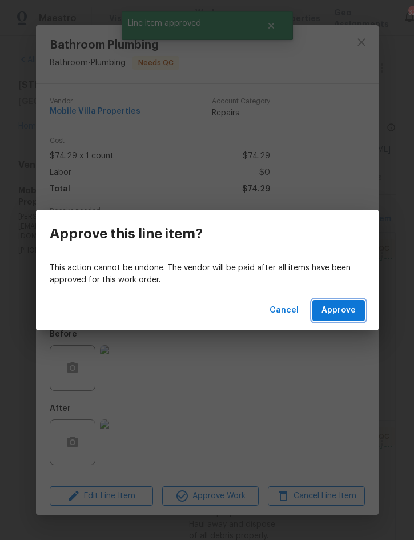
click at [340, 309] on span "Approve" at bounding box center [339, 310] width 34 height 14
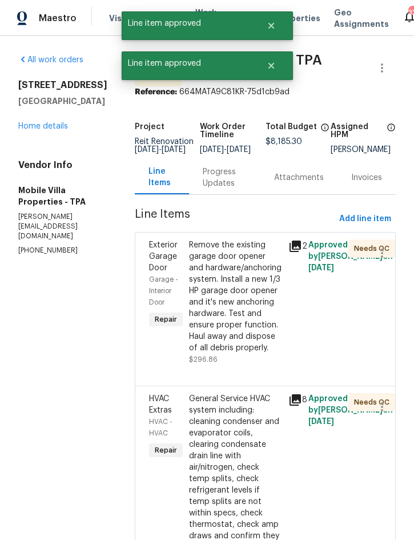
click at [210, 297] on div "Remove the existing garage door opener and hardware/anchoring system. Install a…" at bounding box center [235, 296] width 93 height 114
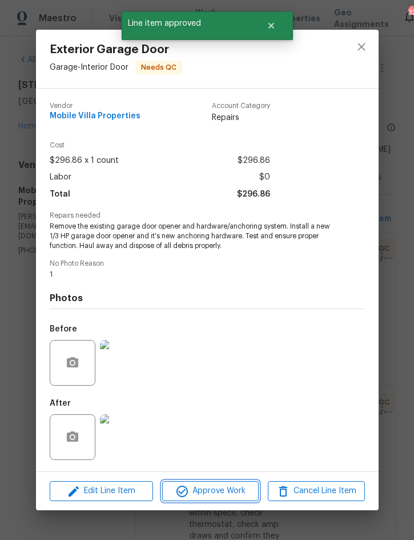
click at [203, 496] on span "Approve Work" at bounding box center [211, 491] width 90 height 14
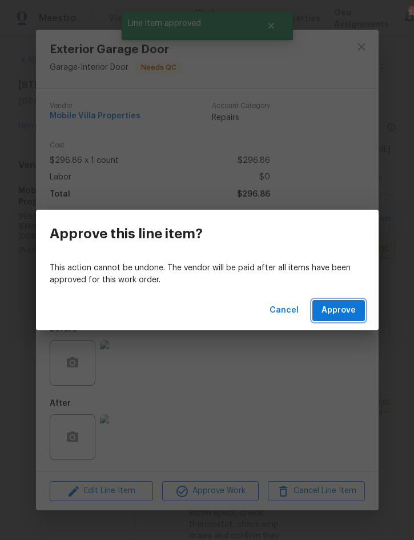
click at [336, 313] on span "Approve" at bounding box center [339, 310] width 34 height 14
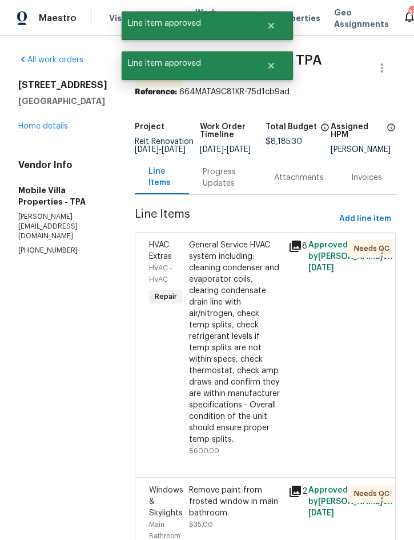
click at [208, 314] on div "General Service HVAC system including: cleaning condenser and evaporator coils,…" at bounding box center [235, 342] width 93 height 206
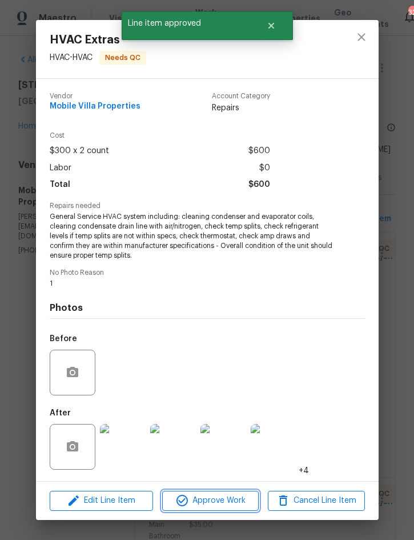
click at [213, 504] on span "Approve Work" at bounding box center [211, 501] width 90 height 14
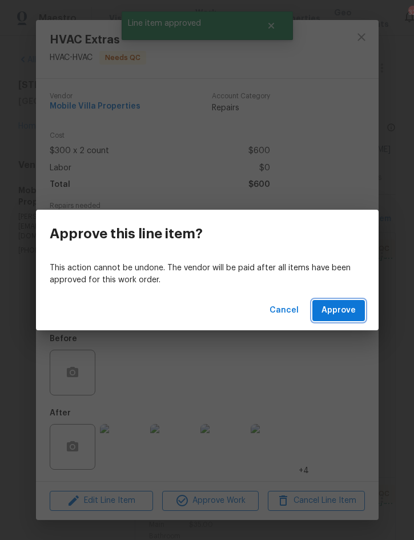
click at [340, 308] on span "Approve" at bounding box center [339, 310] width 34 height 14
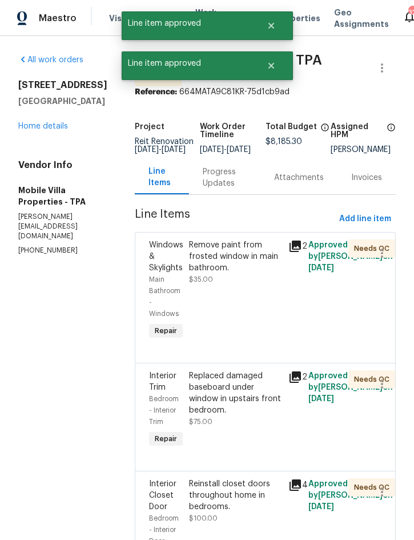
click at [213, 270] on div "Remove paint from frosted window in main bathroom. $35.00" at bounding box center [235, 262] width 93 height 46
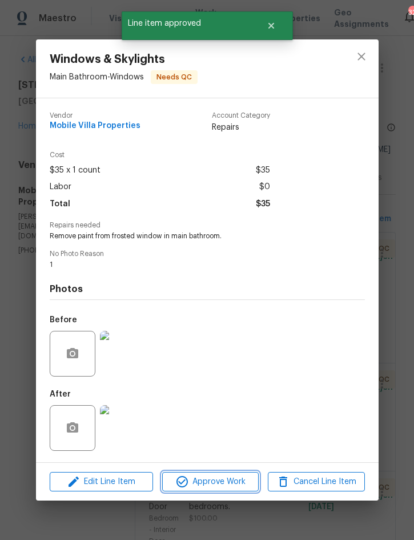
click at [214, 486] on span "Approve Work" at bounding box center [211, 482] width 90 height 14
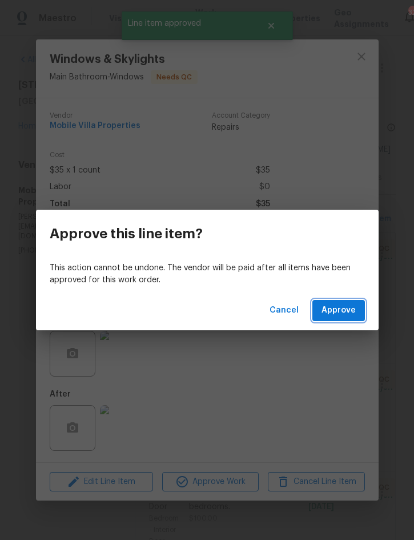
click at [341, 310] on span "Approve" at bounding box center [339, 310] width 34 height 14
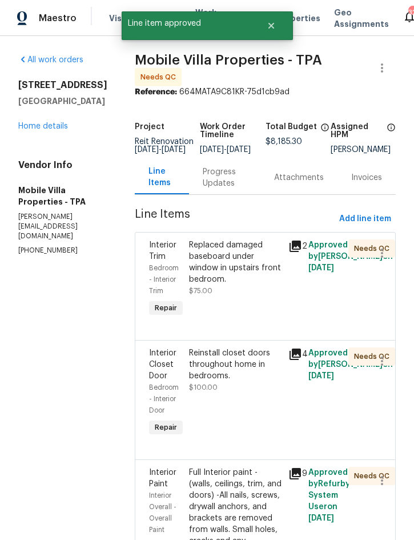
click at [195, 274] on div "Replaced damaged baseboard under window in upstairs front bedroom." at bounding box center [235, 262] width 93 height 46
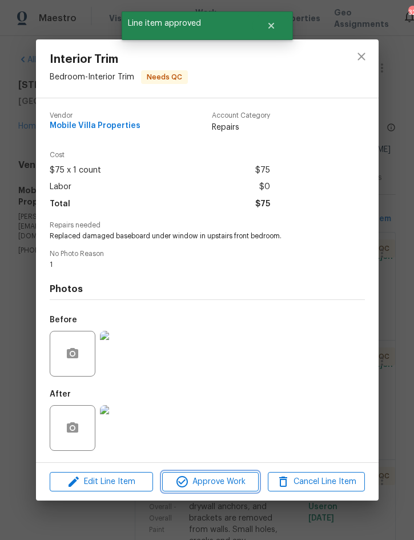
click at [211, 486] on span "Approve Work" at bounding box center [211, 482] width 90 height 14
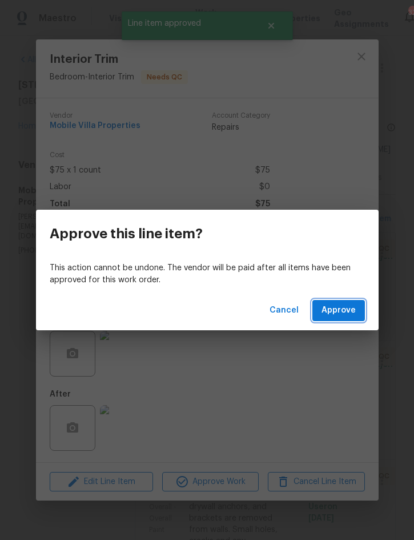
click at [342, 309] on span "Approve" at bounding box center [339, 310] width 34 height 14
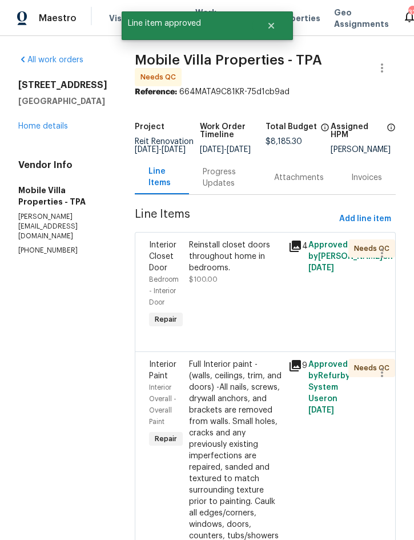
click at [213, 265] on div "Reinstall closet doors throughout home in bedrooms." at bounding box center [235, 256] width 93 height 34
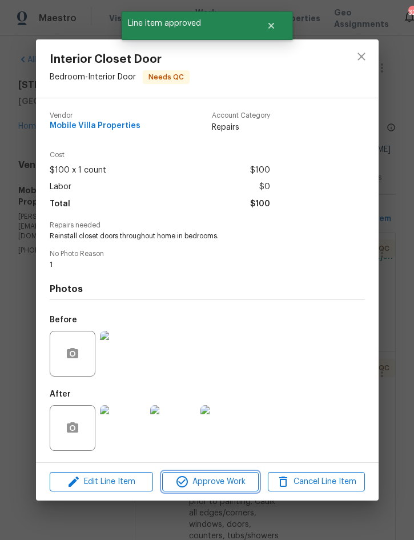
click at [216, 489] on span "Approve Work" at bounding box center [211, 482] width 90 height 14
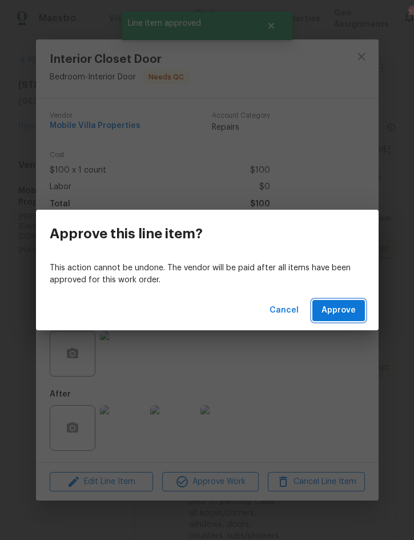
click at [338, 314] on span "Approve" at bounding box center [339, 310] width 34 height 14
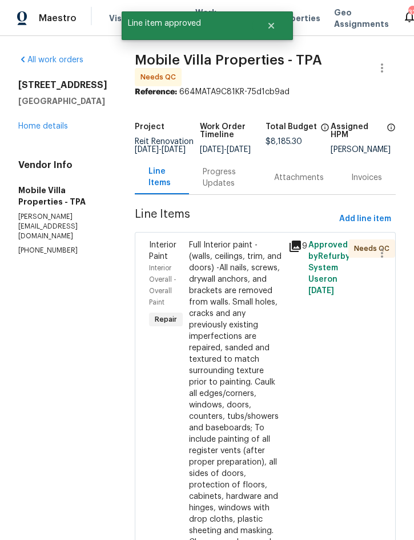
click at [210, 311] on div "Full Interior paint - (walls, ceilings, trim, and doors) -All nails, screws, dr…" at bounding box center [235, 404] width 93 height 331
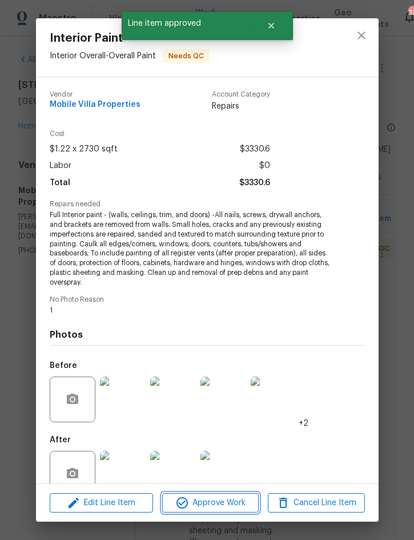
click at [222, 502] on span "Approve Work" at bounding box center [211, 503] width 90 height 14
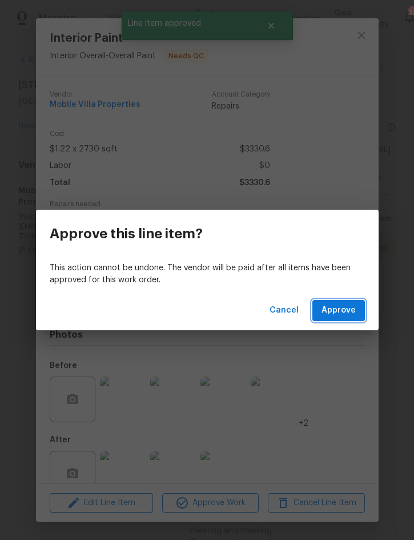
click at [345, 313] on span "Approve" at bounding box center [339, 310] width 34 height 14
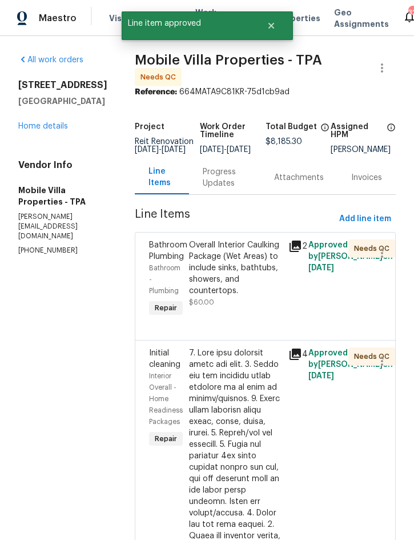
click at [217, 265] on div "Overall Interior Caulking Package (Wet Areas) to include sinks, bathtubs, showe…" at bounding box center [235, 267] width 93 height 57
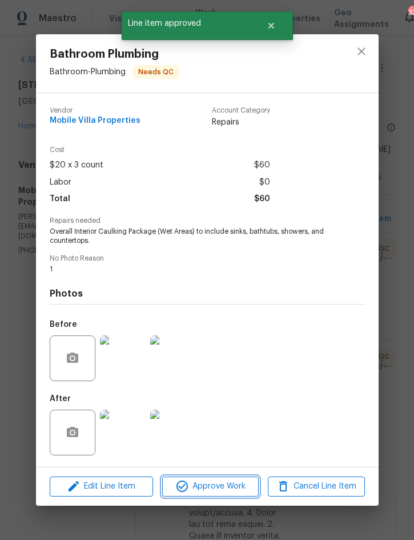
click at [217, 490] on span "Approve Work" at bounding box center [211, 487] width 90 height 14
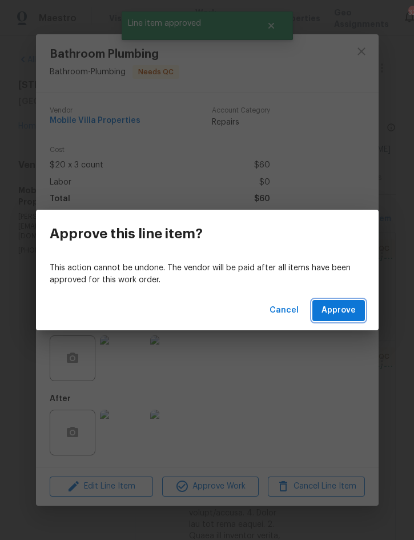
click at [336, 307] on span "Approve" at bounding box center [339, 310] width 34 height 14
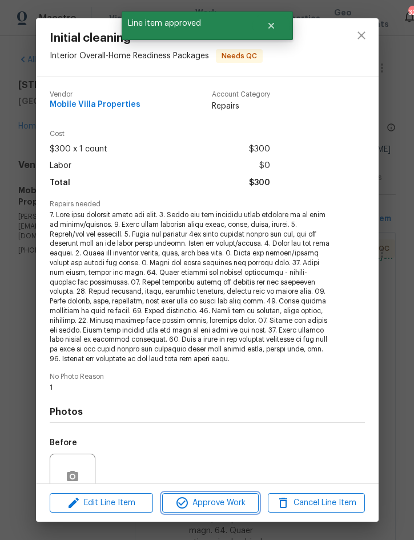
click at [214, 498] on span "Approve Work" at bounding box center [211, 503] width 90 height 14
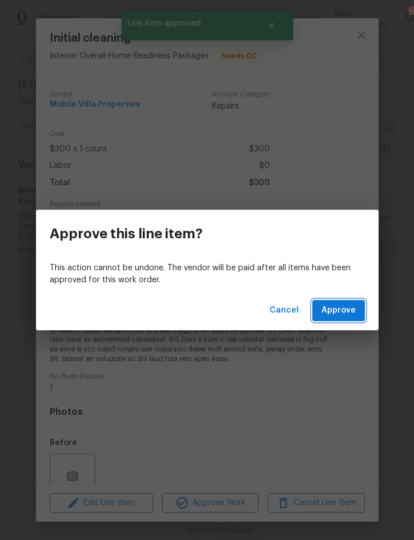
click at [340, 310] on span "Approve" at bounding box center [339, 310] width 34 height 14
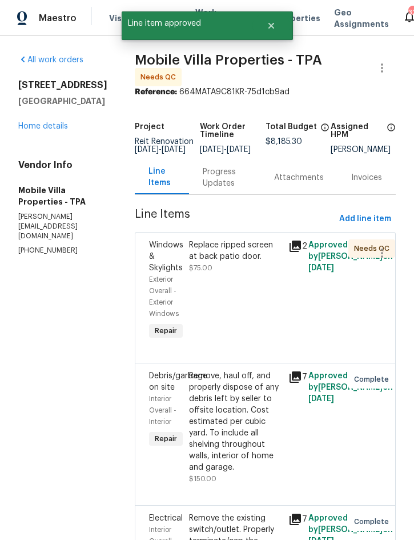
click at [218, 274] on div "Replace ripped screen at back patio door. $75.00" at bounding box center [235, 256] width 93 height 34
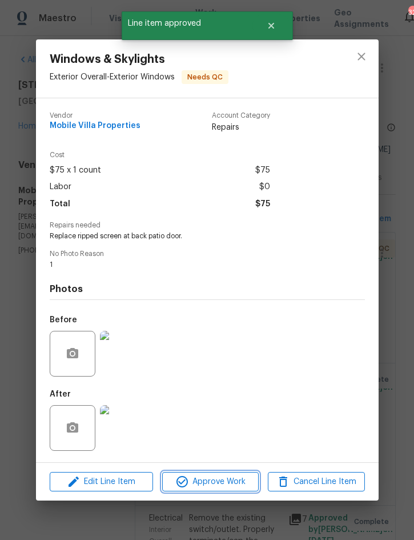
click at [213, 480] on span "Approve Work" at bounding box center [211, 482] width 90 height 14
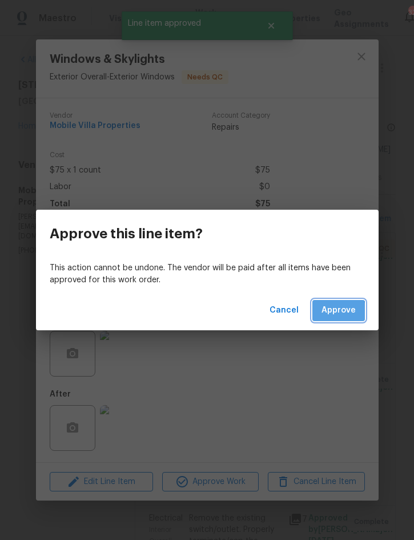
click at [340, 313] on span "Approve" at bounding box center [339, 310] width 34 height 14
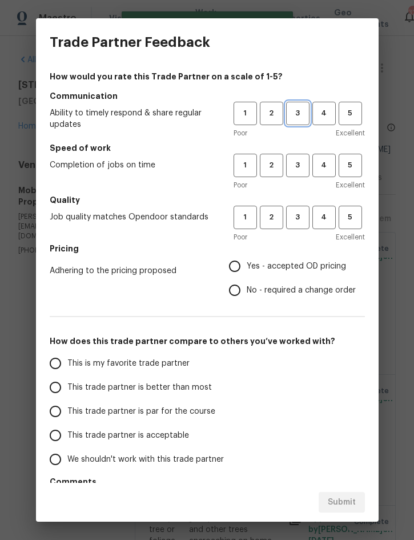
click at [298, 107] on span "3" at bounding box center [297, 113] width 21 height 13
click at [308, 167] on span "3" at bounding box center [297, 165] width 21 height 13
click at [294, 229] on button "3" at bounding box center [297, 217] width 23 height 23
click at [289, 268] on span "Yes - accepted OD pricing" at bounding box center [296, 267] width 99 height 12
click at [247, 268] on input "Yes - accepted OD pricing" at bounding box center [235, 266] width 24 height 24
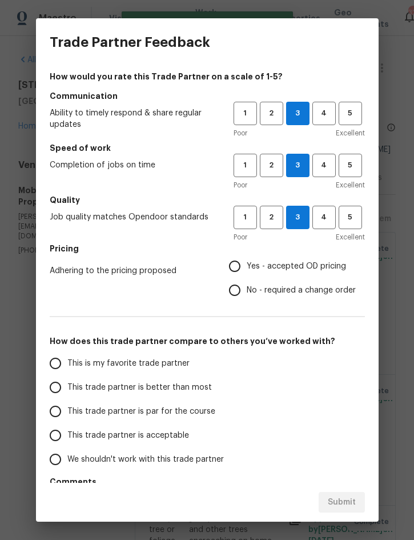
radio input "true"
click at [160, 386] on span "This trade partner is better than most" at bounding box center [139, 388] width 145 height 12
click at [67, 386] on input "This trade partner is better than most" at bounding box center [55, 387] width 24 height 24
click at [346, 494] on button "Submit" at bounding box center [342, 502] width 46 height 21
radio input "true"
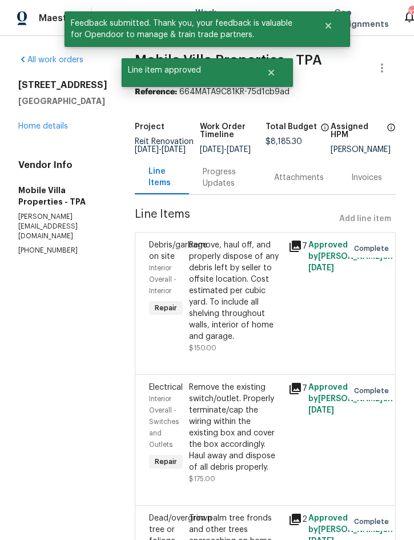
click at [34, 130] on link "Home details" at bounding box center [43, 126] width 50 height 8
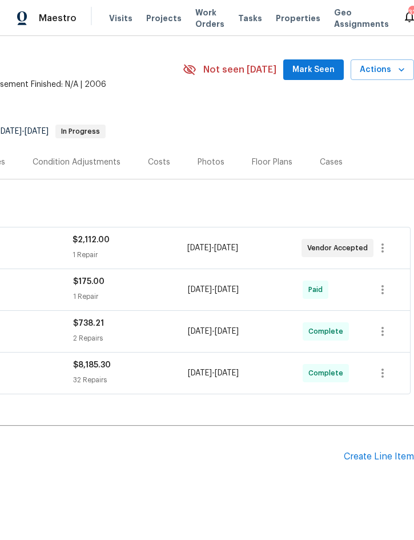
scroll to position [28, 231]
click at [377, 456] on div "Create Line Item" at bounding box center [379, 457] width 70 height 11
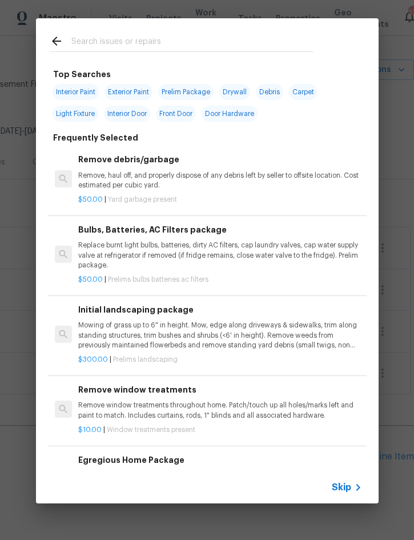
click at [125, 43] on input "text" at bounding box center [192, 42] width 242 height 17
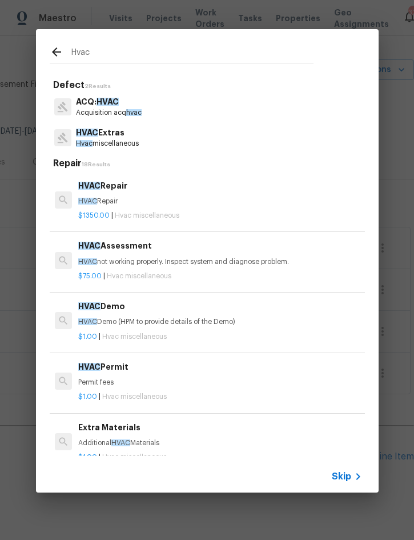
type input "HVAC"
click at [104, 189] on h6 "HVAC Repair" at bounding box center [218, 185] width 283 height 13
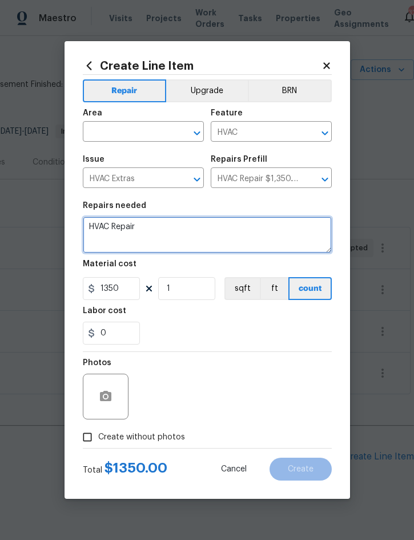
click at [90, 222] on textarea "HVAC Repair" at bounding box center [207, 235] width 249 height 37
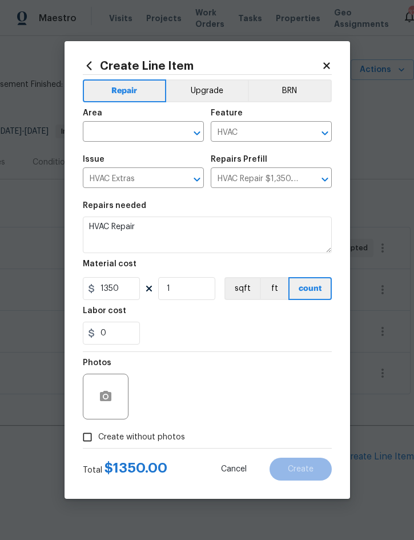
click at [119, 132] on input "text" at bounding box center [127, 133] width 89 height 18
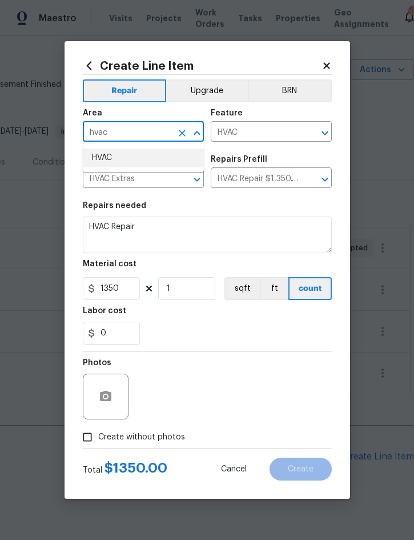
click at [111, 155] on li "HVAC" at bounding box center [143, 158] width 121 height 19
type input "HVAC"
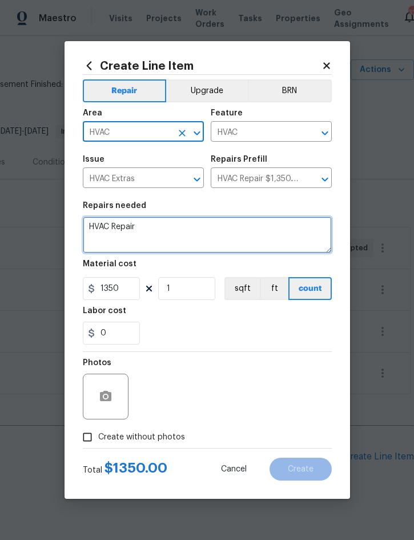
click at [93, 221] on textarea "HVAC Repair" at bounding box center [207, 235] width 249 height 37
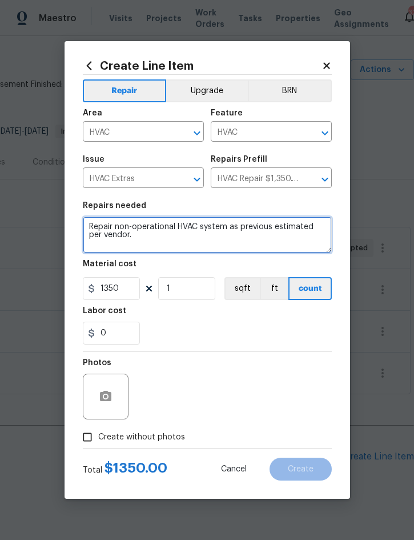
type textarea "Repair non-operational HVAC system as previous estimated per vendor."
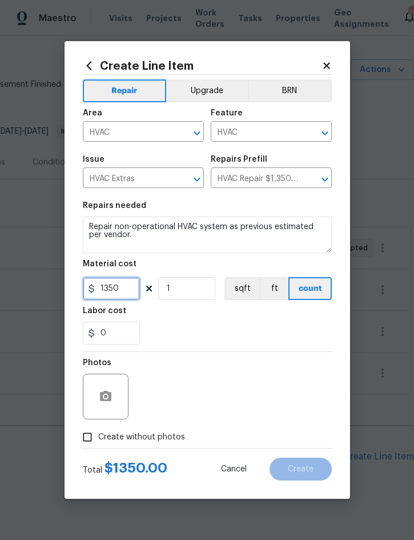
click at [129, 285] on input "1350" at bounding box center [111, 288] width 57 height 23
type input "0"
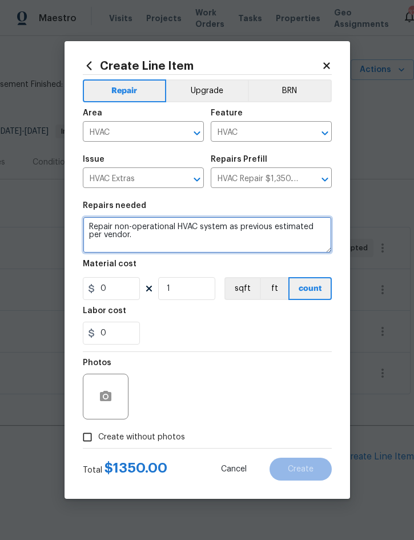
click at [127, 241] on textarea "Repair non-operational HVAC system as previous estimated per vendor." at bounding box center [207, 235] width 249 height 37
type textarea "Repair non-operational HVAC system as previous estimated per contractor"
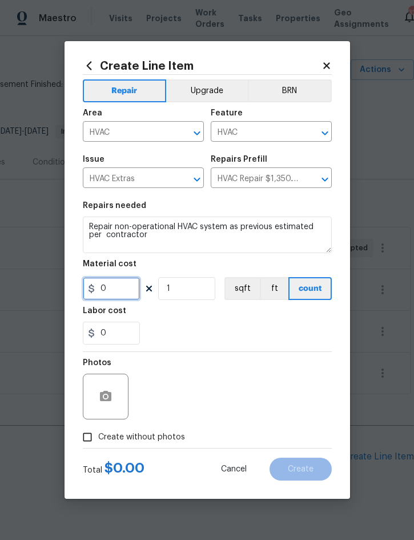
click at [122, 291] on input "0" at bounding box center [111, 288] width 57 height 23
type input "300"
click at [131, 434] on span "Create without photos" at bounding box center [141, 438] width 87 height 12
click at [98, 434] on input "Create without photos" at bounding box center [88, 437] width 22 height 22
checkbox input "true"
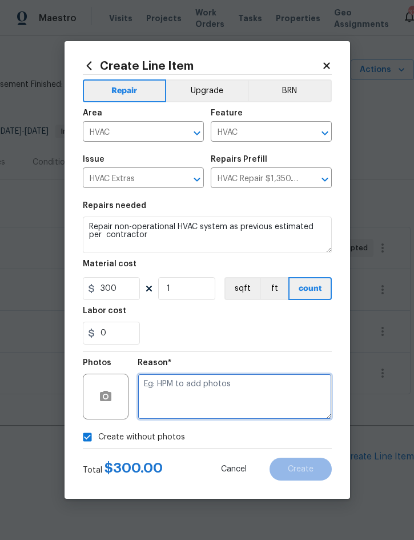
click at [234, 391] on textarea at bounding box center [235, 397] width 194 height 46
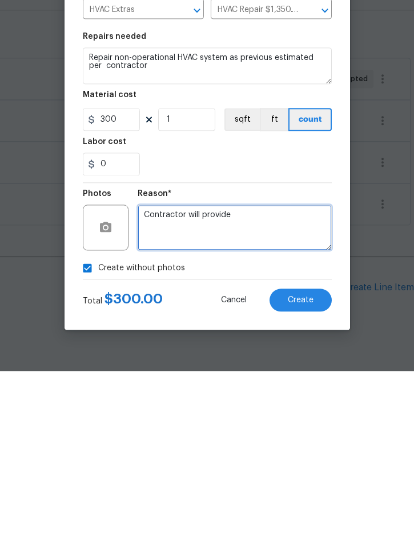
type textarea "Contractor will provide"
click at [302, 465] on span "Create" at bounding box center [301, 469] width 26 height 9
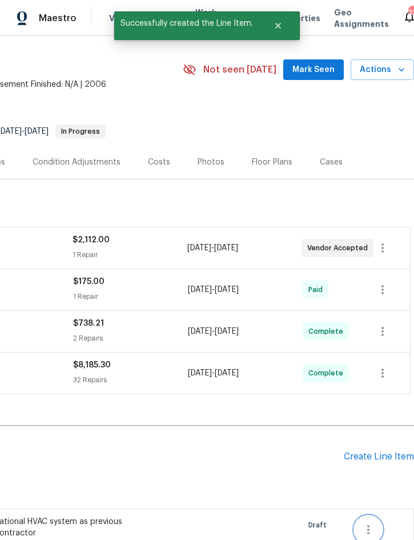
click at [364, 516] on button "button" at bounding box center [368, 529] width 27 height 27
click at [283, 438] on div at bounding box center [207, 270] width 414 height 540
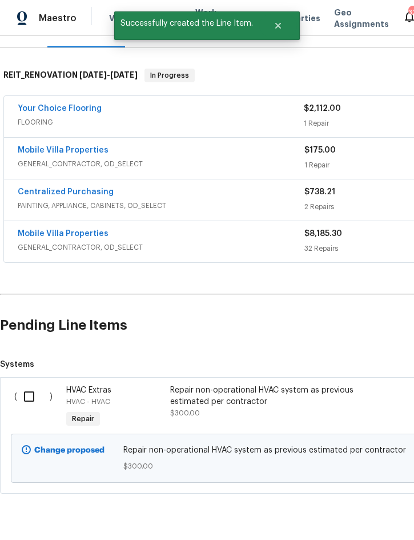
scroll to position [159, 0]
click at [27, 385] on input "checkbox" at bounding box center [33, 397] width 33 height 24
checkbox input "true"
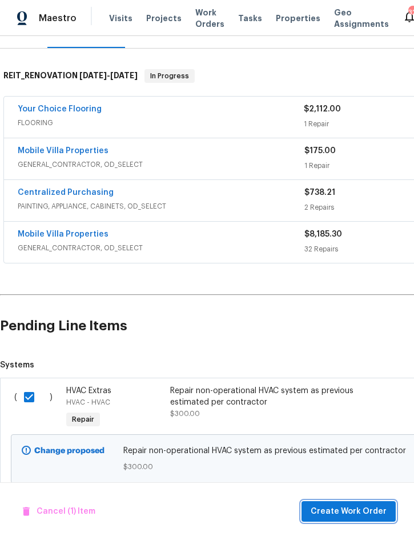
click at [355, 506] on span "Create Work Order" at bounding box center [349, 512] width 76 height 14
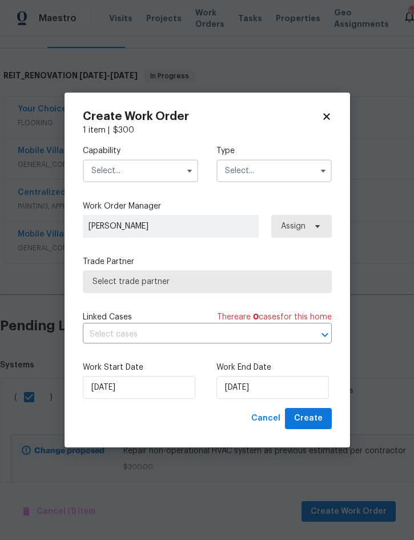
click at [169, 167] on input "text" at bounding box center [140, 170] width 115 height 23
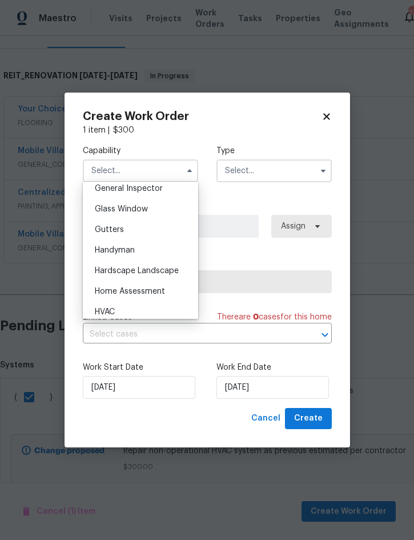
scroll to position [574, 0]
click at [121, 305] on div "HVAC" at bounding box center [141, 311] width 110 height 21
type input "HVAC"
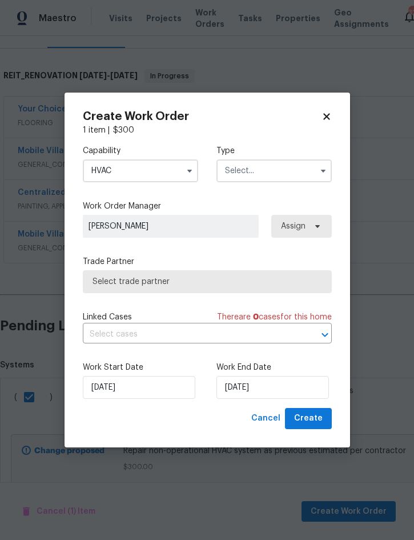
click at [278, 163] on input "text" at bounding box center [274, 170] width 115 height 23
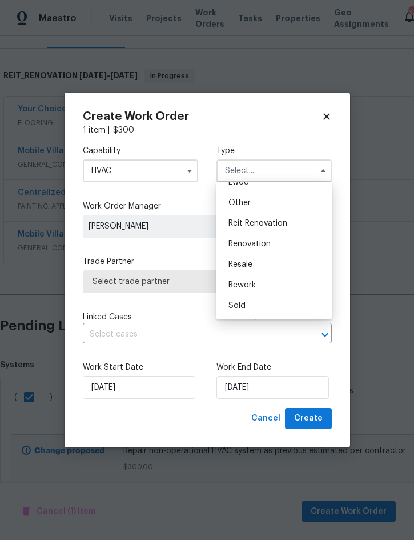
scroll to position [136, 0]
click at [267, 243] on span "Renovation" at bounding box center [250, 244] width 42 height 8
type input "Renovation"
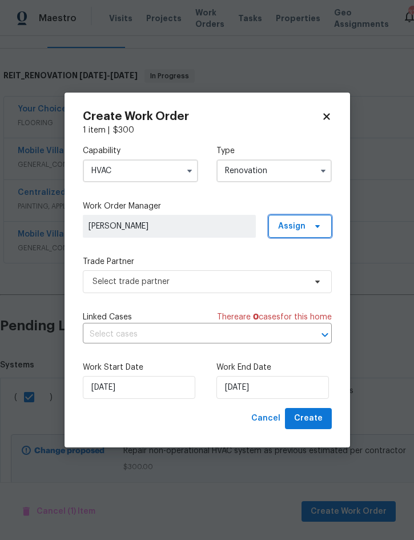
click at [295, 225] on span "Assign" at bounding box center [291, 226] width 27 height 11
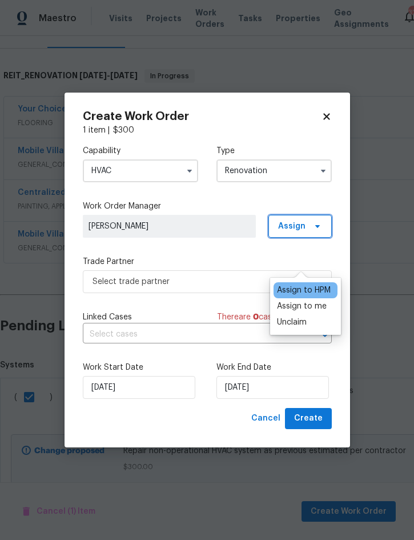
click at [306, 219] on span "Assign" at bounding box center [300, 226] width 63 height 23
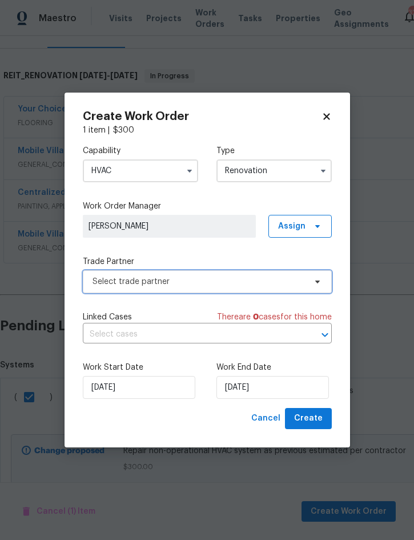
click at [217, 287] on span "Select trade partner" at bounding box center [207, 281] width 249 height 23
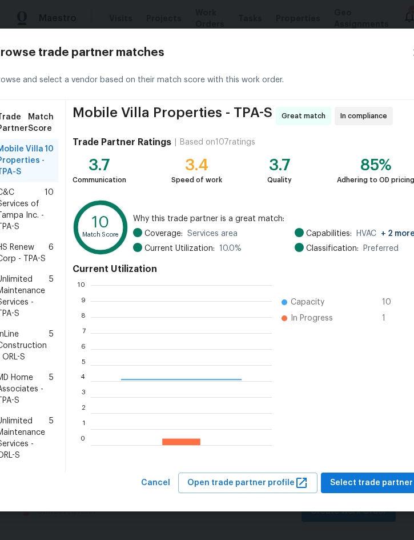
scroll to position [160, 181]
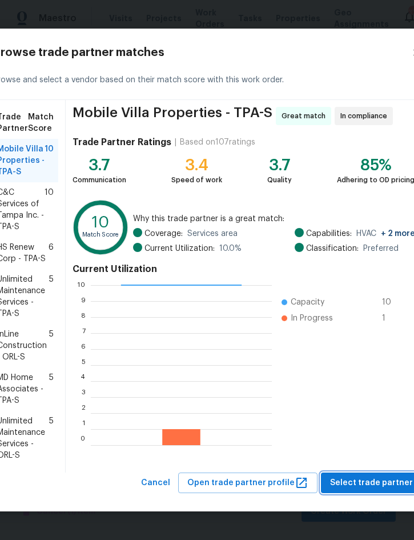
click at [377, 491] on button "Select trade partner" at bounding box center [371, 483] width 101 height 21
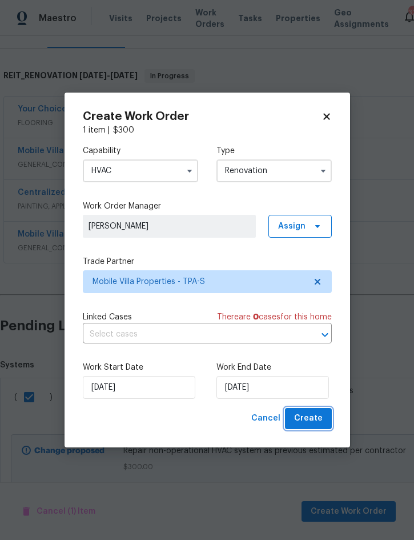
click at [308, 417] on span "Create" at bounding box center [308, 419] width 29 height 14
click at [309, 413] on span "Create" at bounding box center [308, 419] width 29 height 14
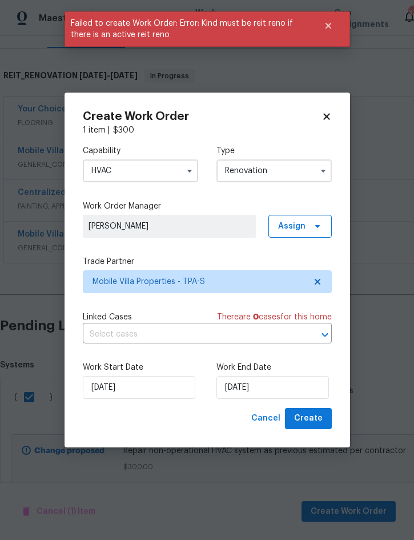
click at [329, 114] on icon at bounding box center [326, 117] width 6 height 6
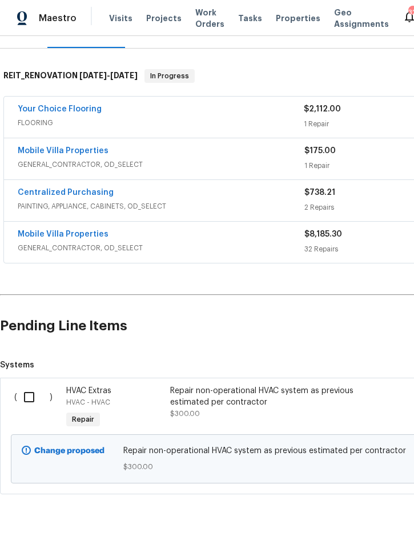
click at [35, 385] on input "checkbox" at bounding box center [33, 397] width 33 height 24
checkbox input "true"
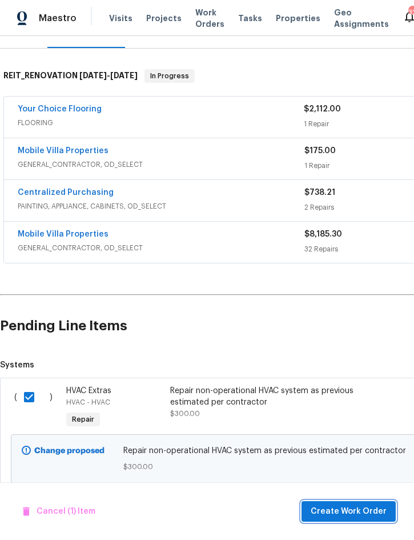
click at [352, 512] on span "Create Work Order" at bounding box center [349, 512] width 76 height 14
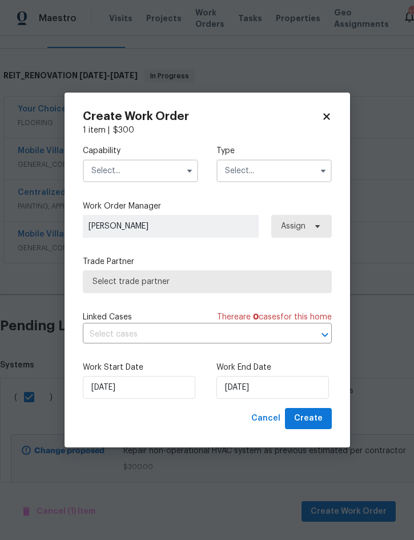
click at [165, 168] on input "text" at bounding box center [140, 170] width 115 height 23
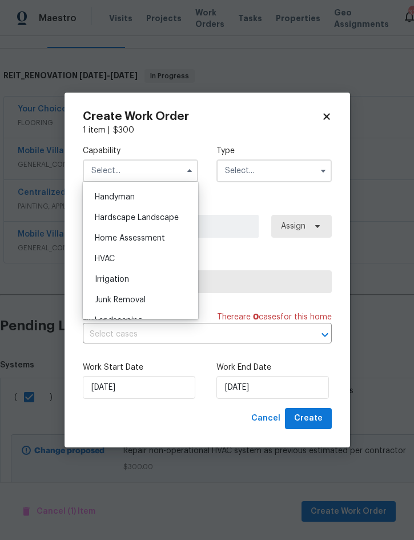
scroll to position [643, 0]
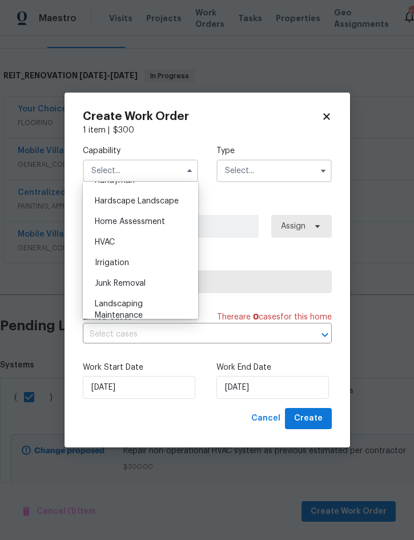
click at [127, 243] on div "HVAC" at bounding box center [141, 242] width 110 height 21
type input "HVAC"
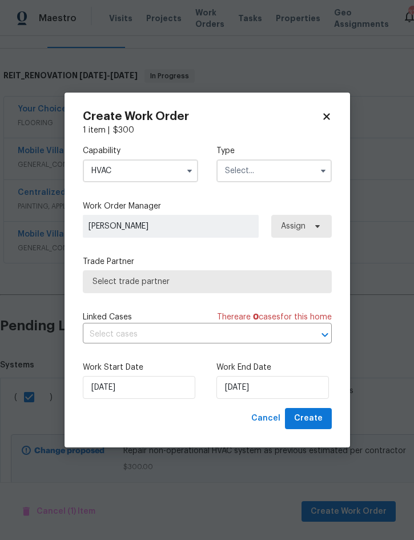
click at [263, 171] on input "text" at bounding box center [274, 170] width 115 height 23
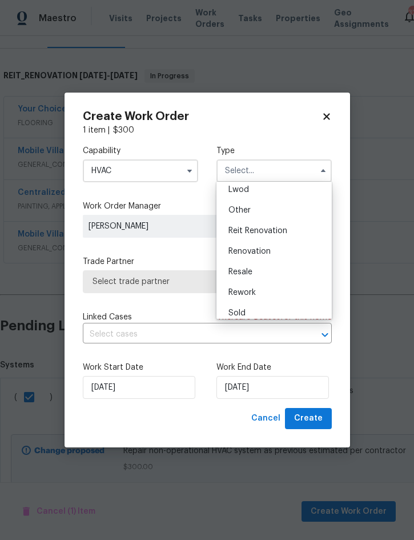
scroll to position [130, 0]
click at [284, 226] on span "Reit Renovation" at bounding box center [258, 230] width 59 height 8
type input "Reit Renovation"
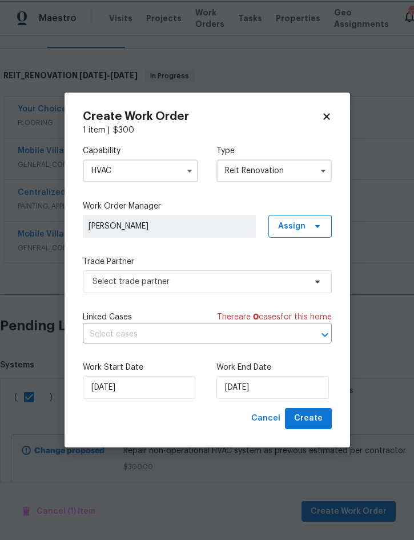
scroll to position [0, 0]
click at [299, 227] on span "Assign" at bounding box center [291, 226] width 27 height 11
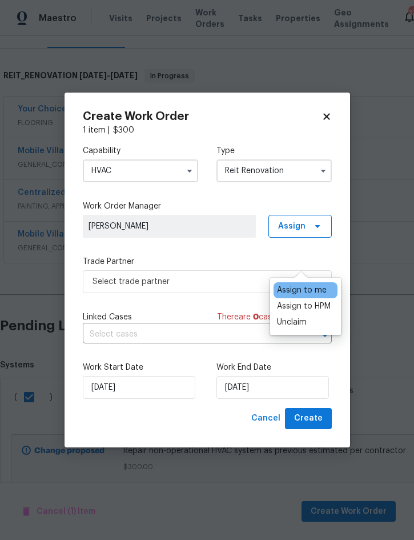
click at [315, 301] on div "Assign to HPM" at bounding box center [304, 306] width 54 height 11
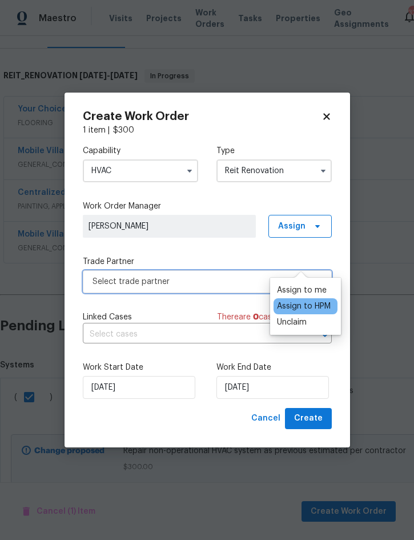
click at [209, 281] on span "Select trade partner" at bounding box center [199, 281] width 213 height 11
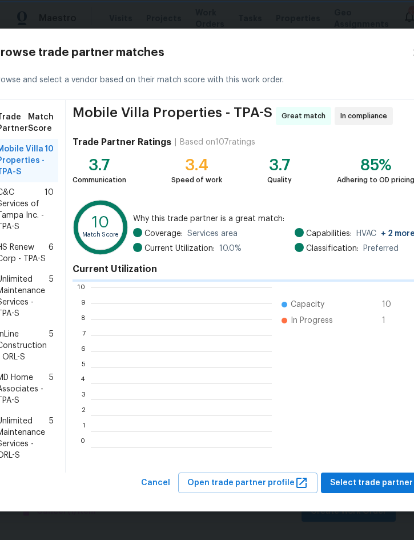
scroll to position [1, 1]
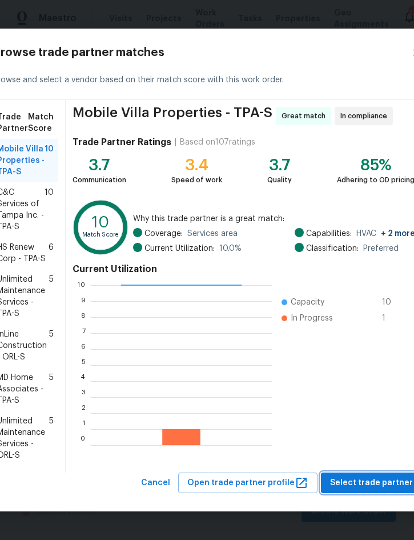
click at [376, 480] on span "Select trade partner" at bounding box center [371, 483] width 83 height 14
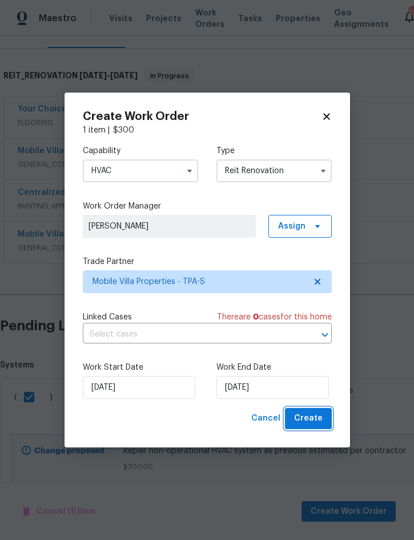
click at [306, 421] on span "Create" at bounding box center [308, 419] width 29 height 14
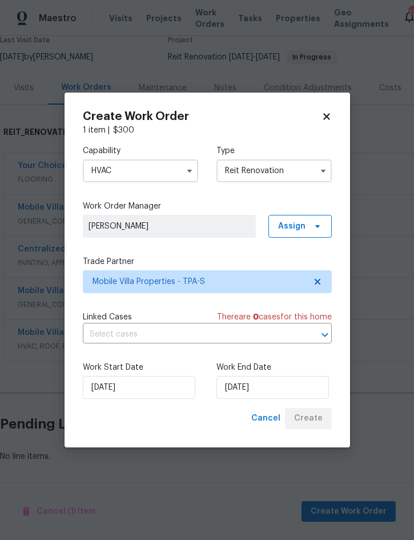
scroll to position [70, 0]
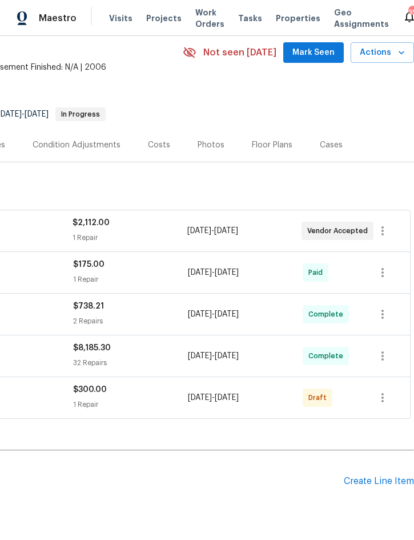
scroll to position [47, 231]
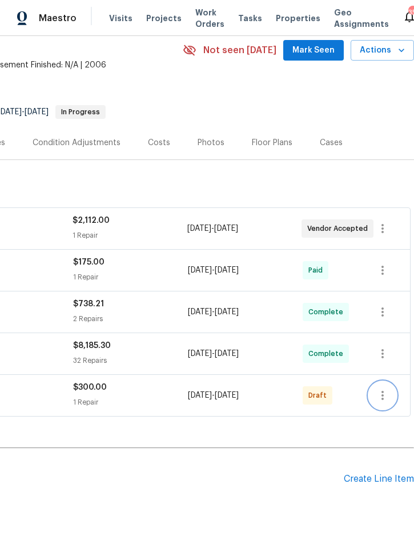
click at [383, 394] on icon "button" at bounding box center [383, 395] width 2 height 9
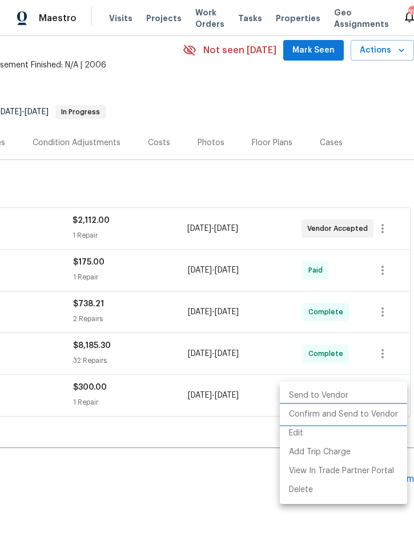
click at [362, 418] on li "Confirm and Send to Vendor" at bounding box center [343, 414] width 127 height 19
